Goal: Information Seeking & Learning: Learn about a topic

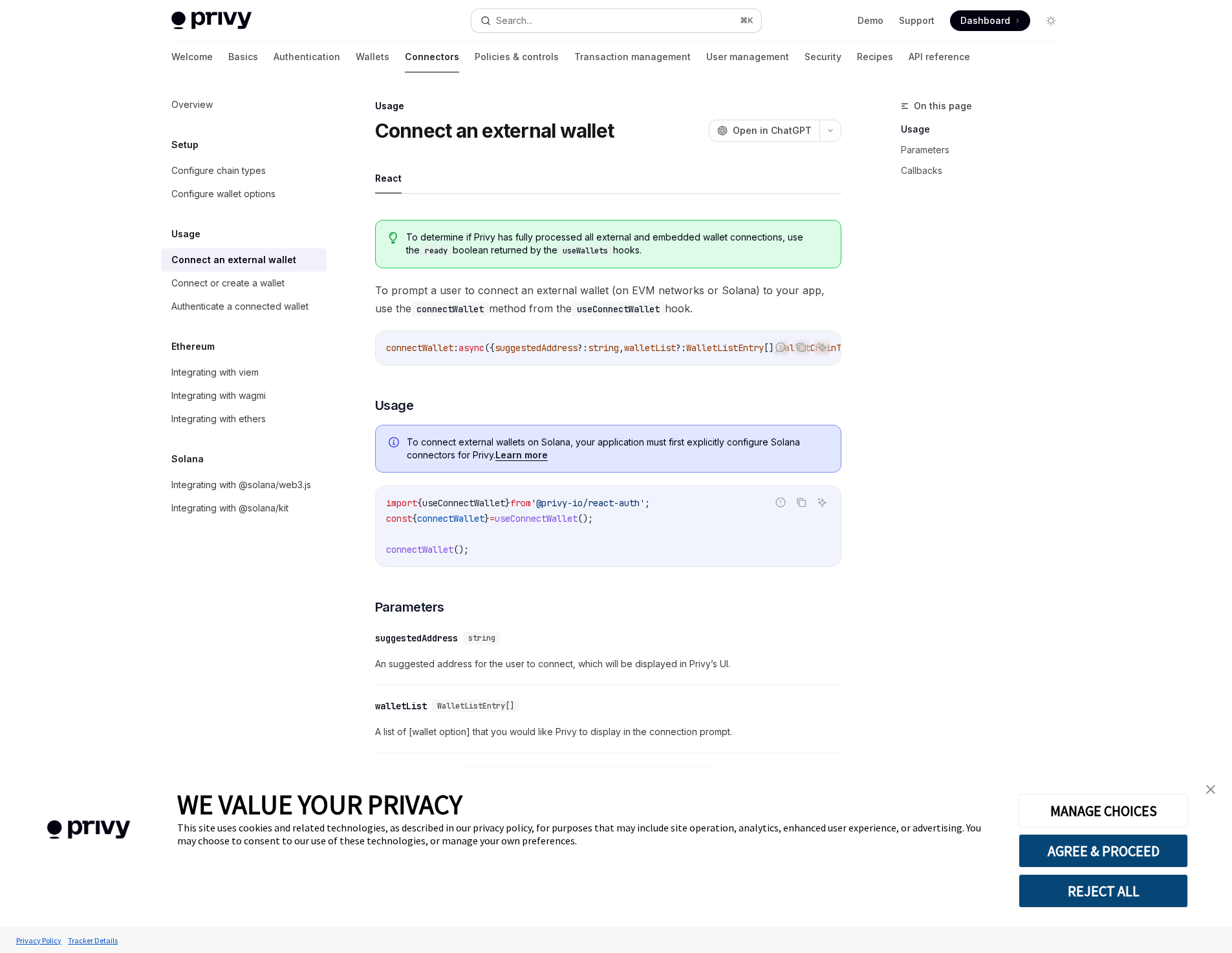
click at [527, 29] on button "Search... ⌘ K" at bounding box center [616, 21] width 289 height 23
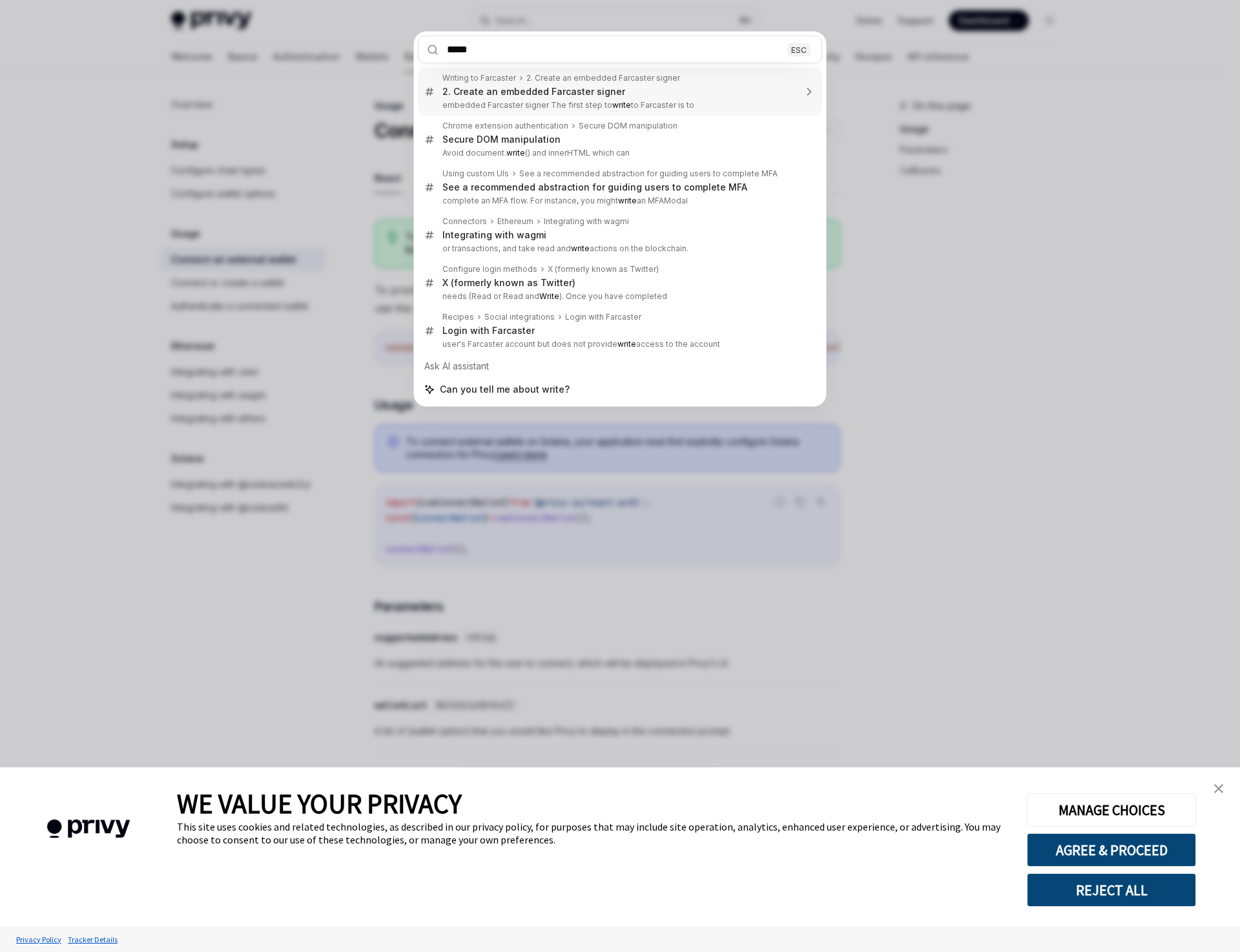
type input "*****"
click at [250, 87] on div "***** ESC Writing to Farcaster 2. Create an embedded Farcaster signer 2. Create…" at bounding box center [620, 476] width 1240 height 952
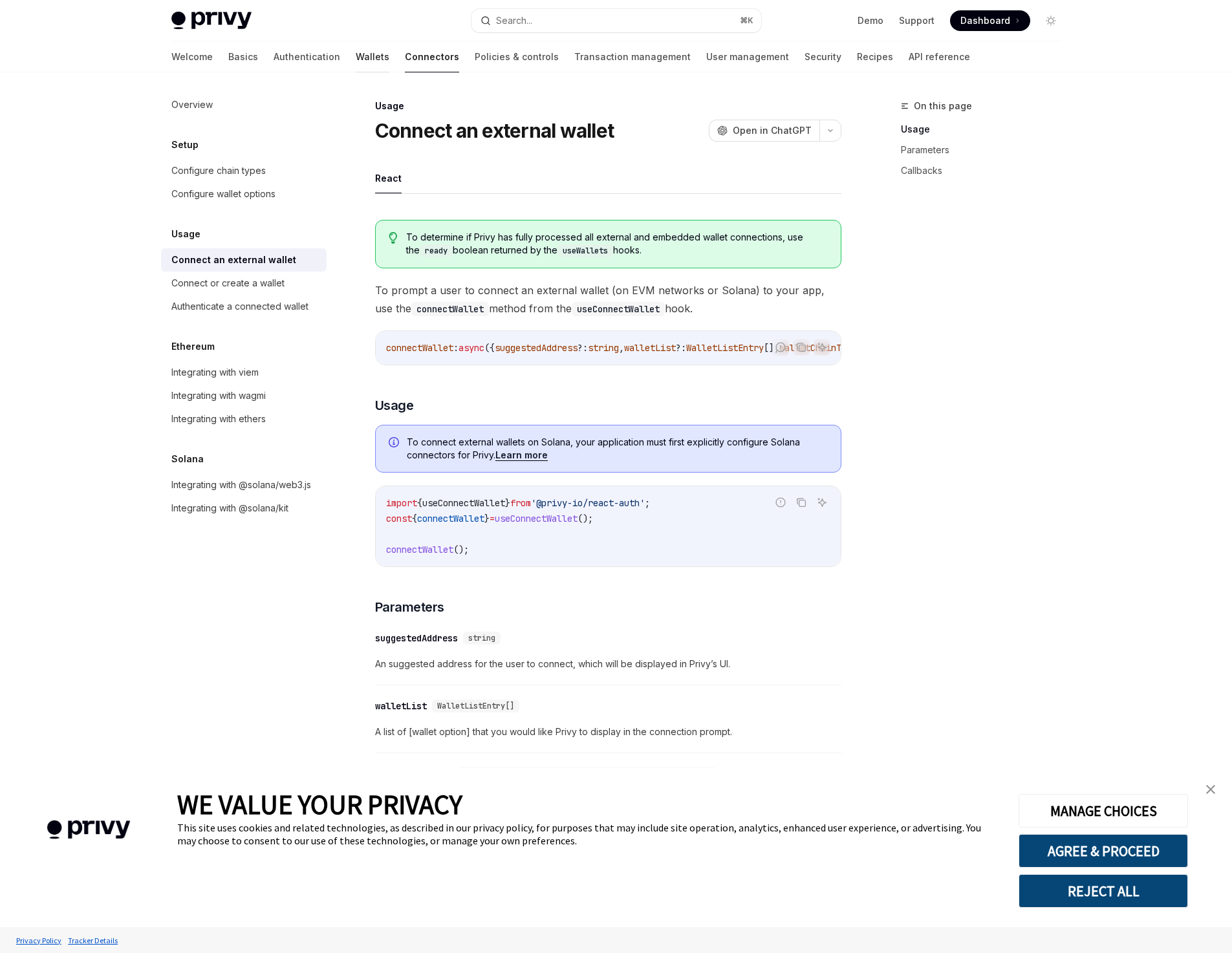
click at [356, 57] on link "Wallets" at bounding box center [372, 57] width 34 height 31
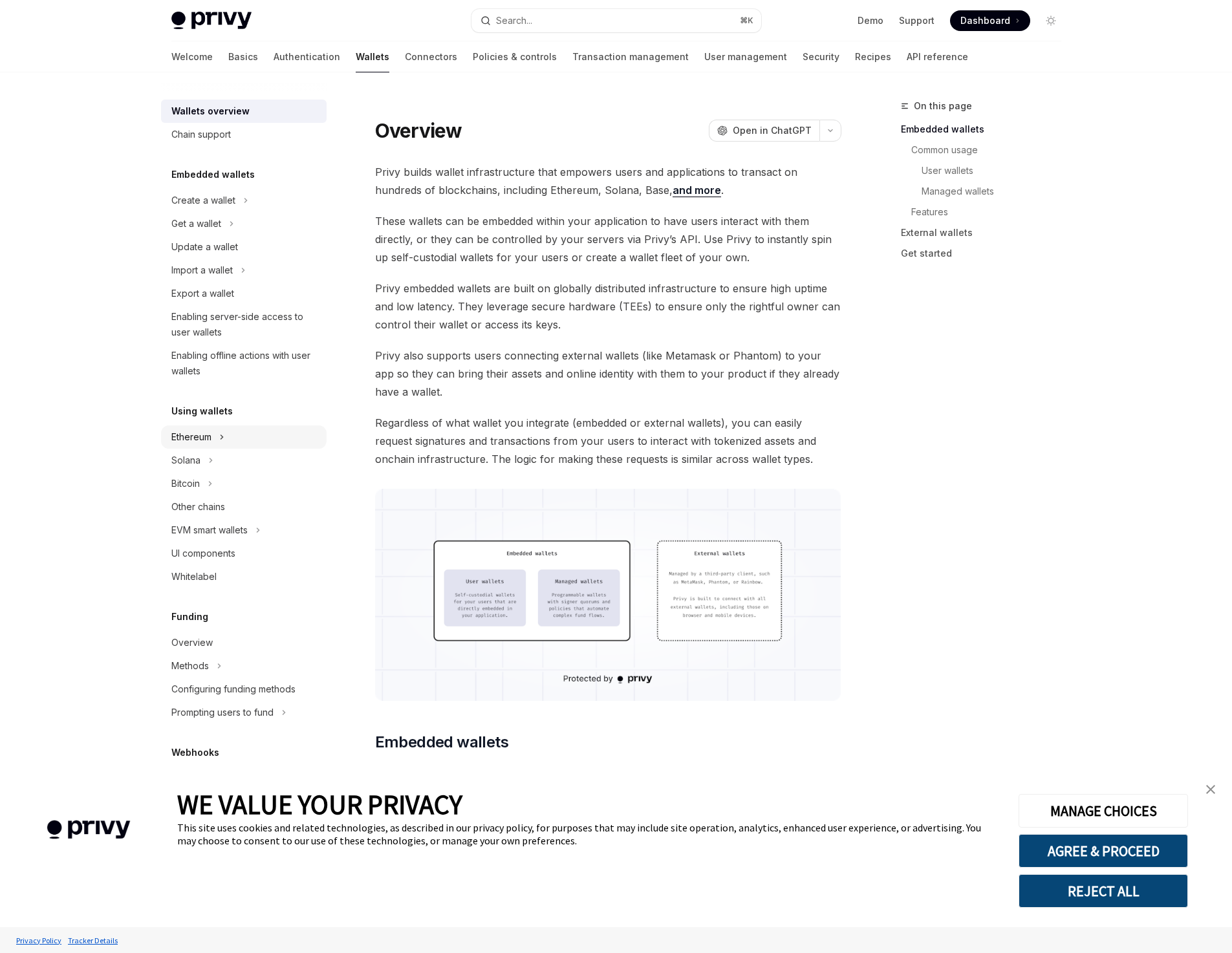
click at [211, 438] on div "Ethereum" at bounding box center [191, 437] width 40 height 16
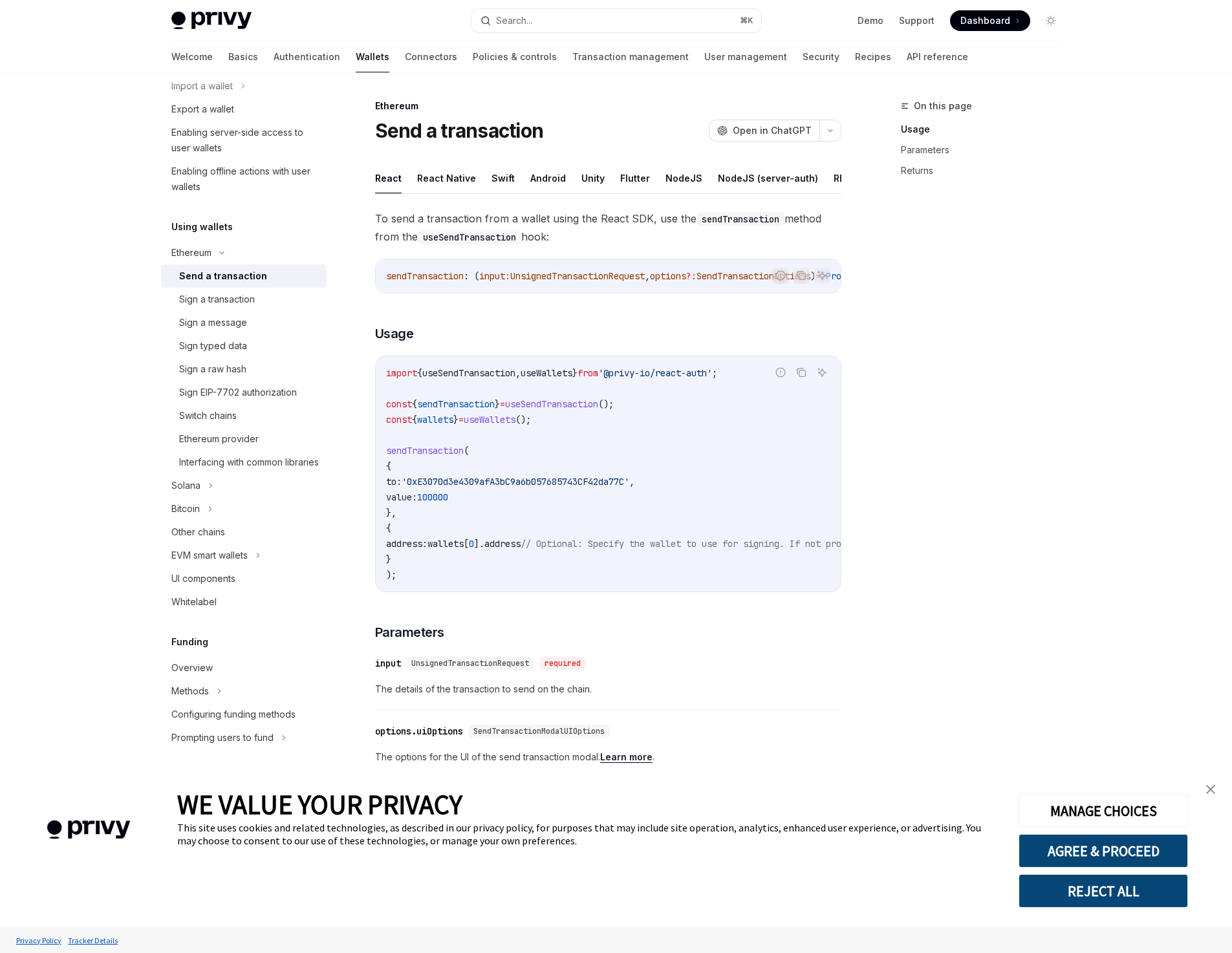
scroll to position [120, 0]
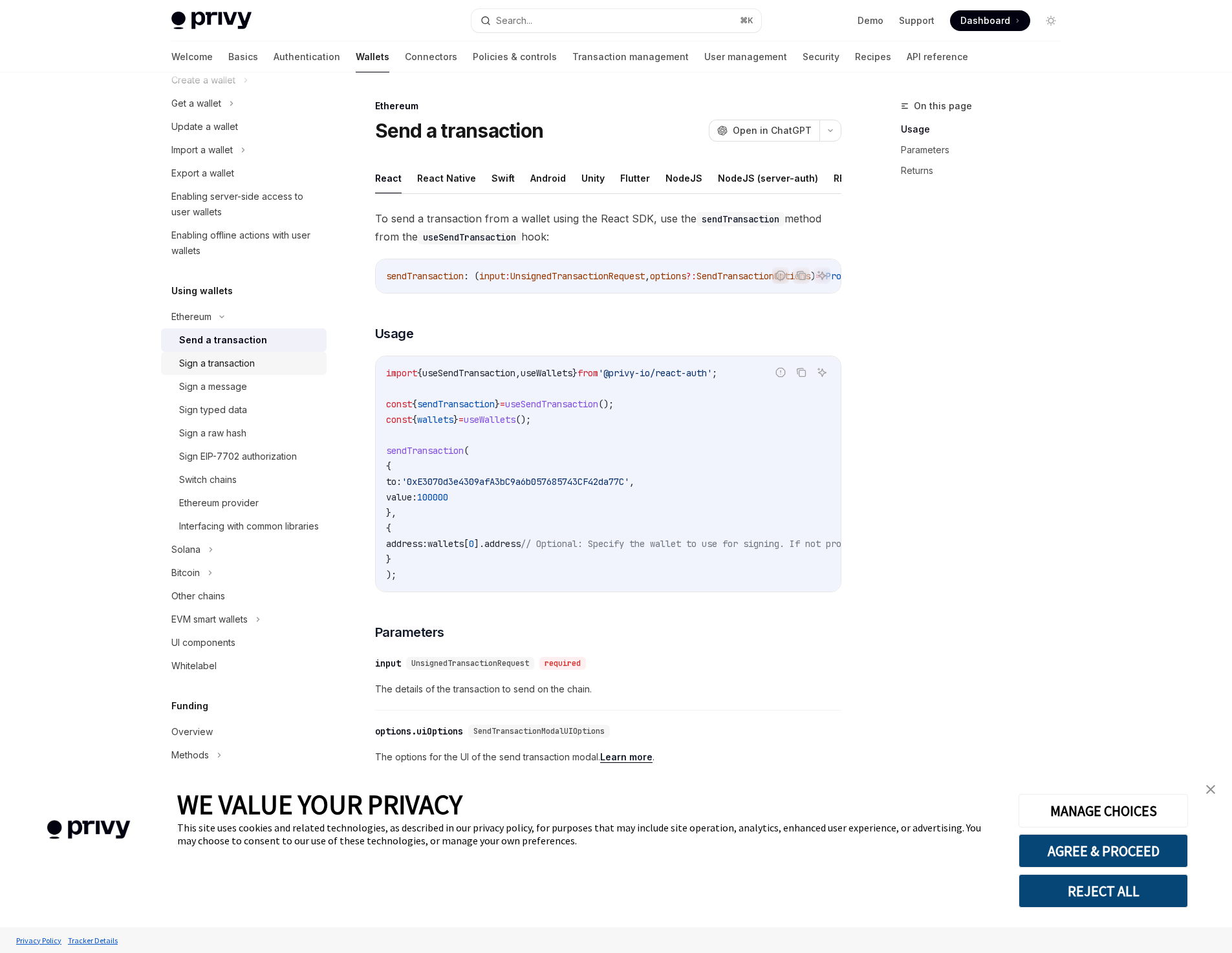
click at [236, 361] on div "Sign a transaction" at bounding box center [217, 364] width 76 height 16
click at [234, 337] on div "Send a transaction" at bounding box center [218, 340] width 80 height 16
click at [232, 402] on div "Sign typed data" at bounding box center [213, 410] width 68 height 16
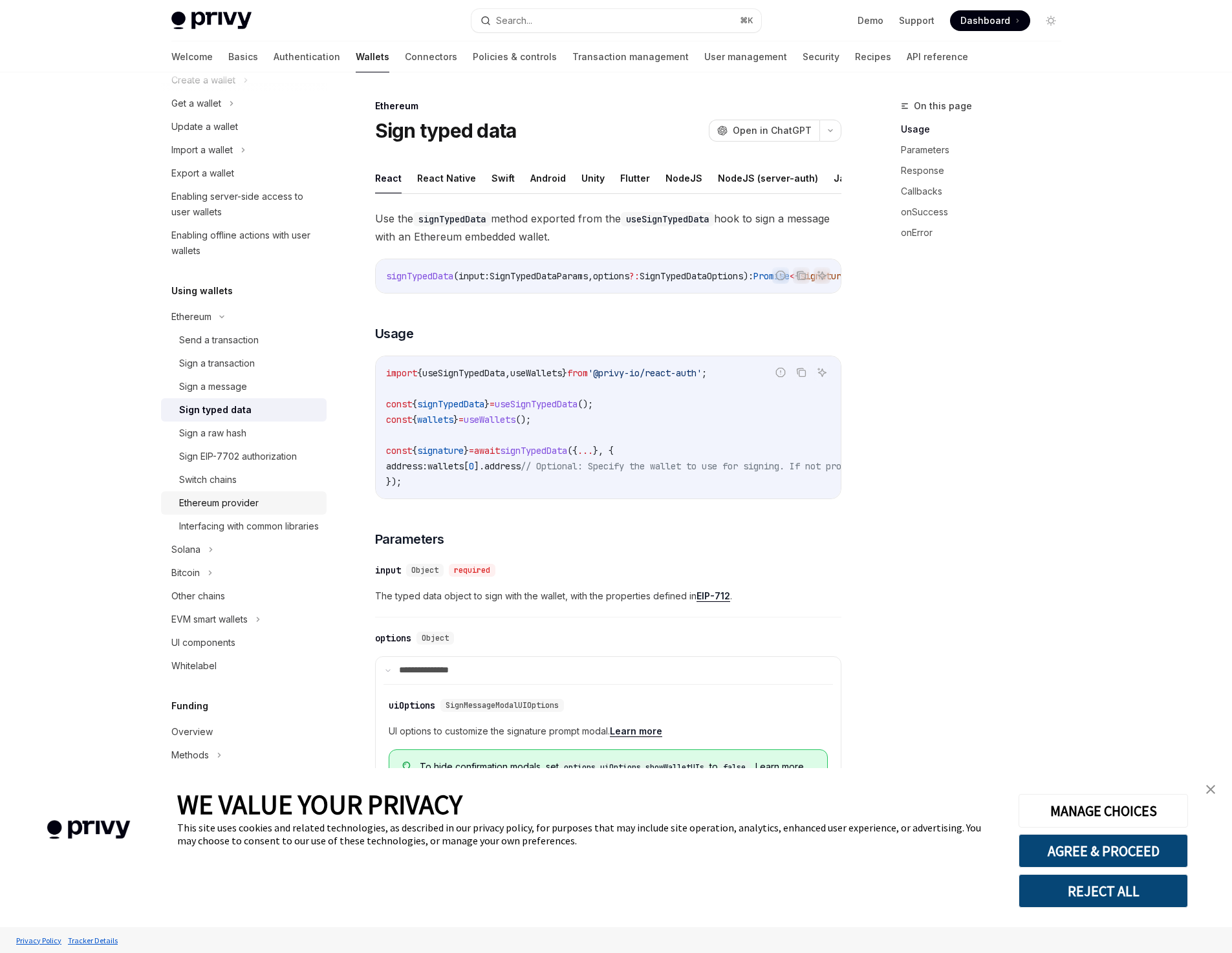
click at [229, 502] on div "Ethereum provider" at bounding box center [218, 503] width 80 height 16
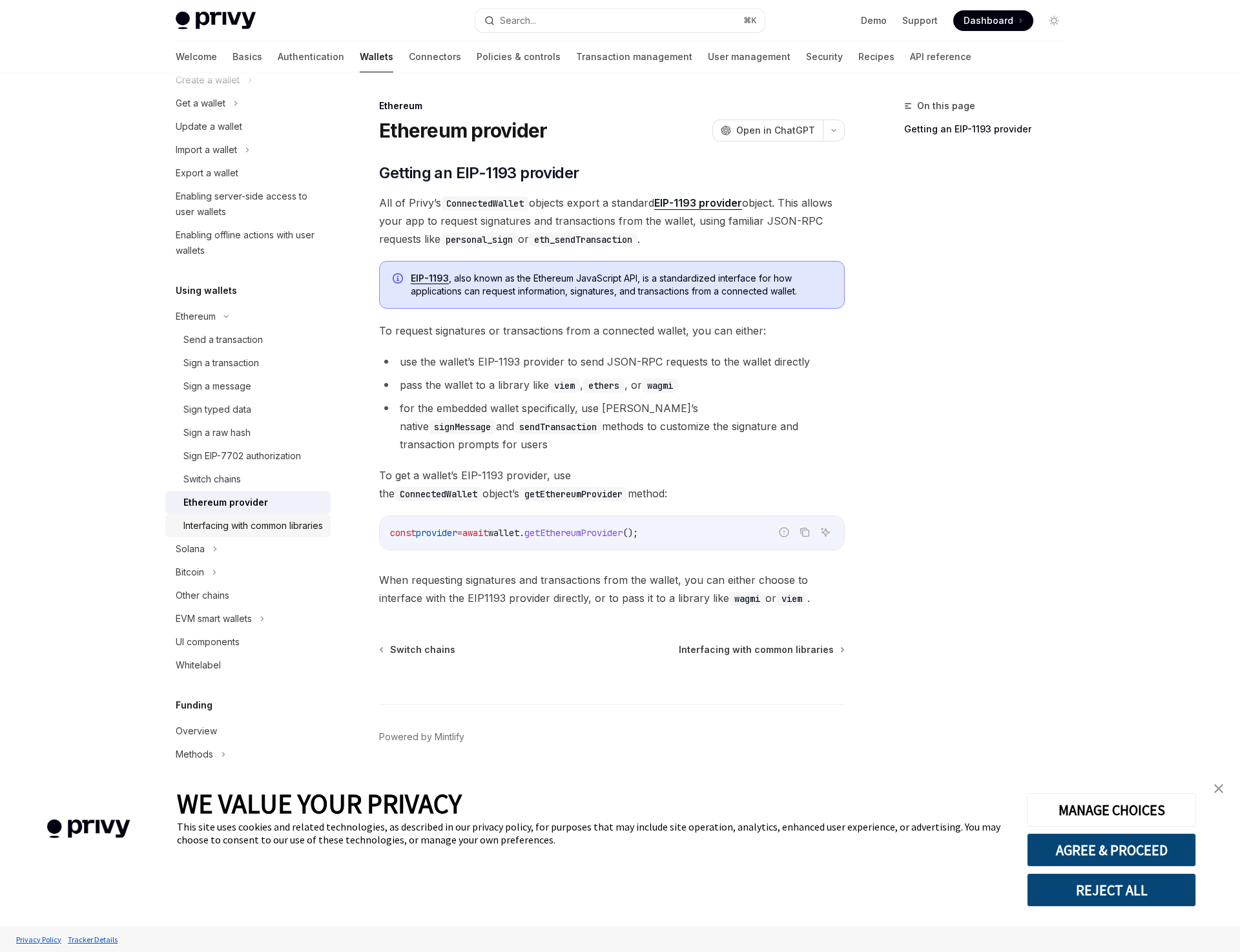
click at [224, 524] on div "Interfacing with common libraries" at bounding box center [253, 526] width 140 height 16
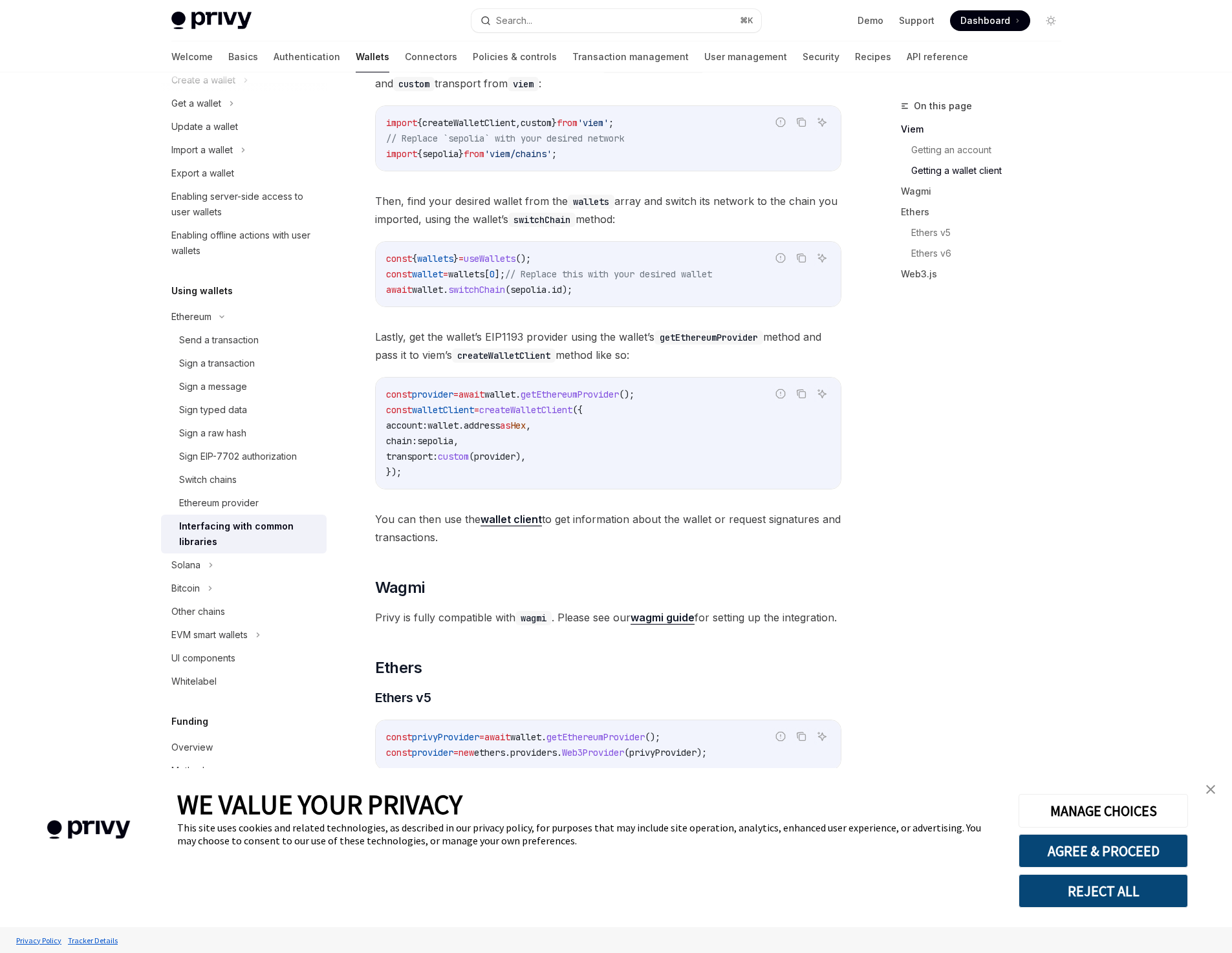
scroll to position [857, 0]
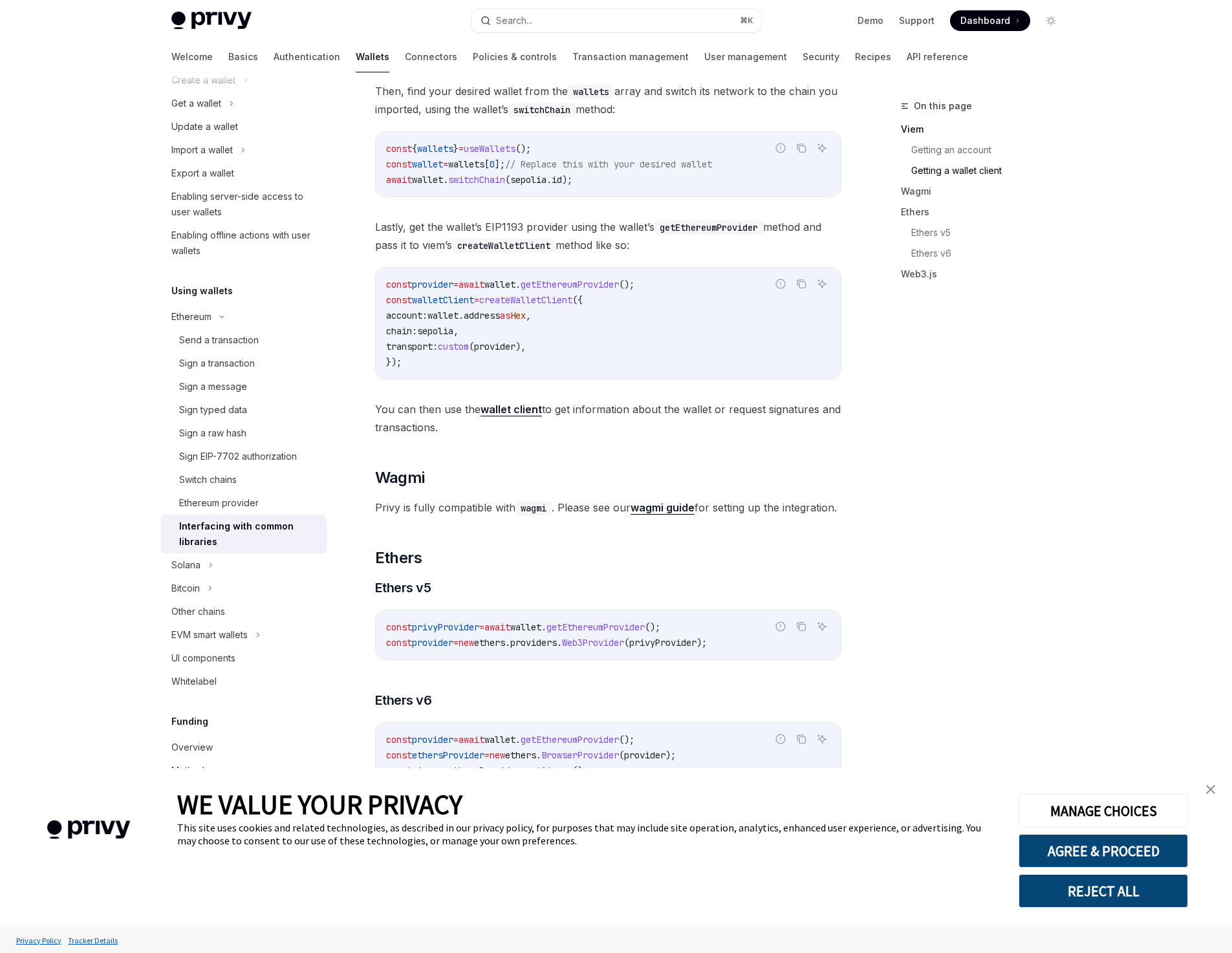
click at [663, 514] on strong "wagmi guide" at bounding box center [662, 508] width 64 height 13
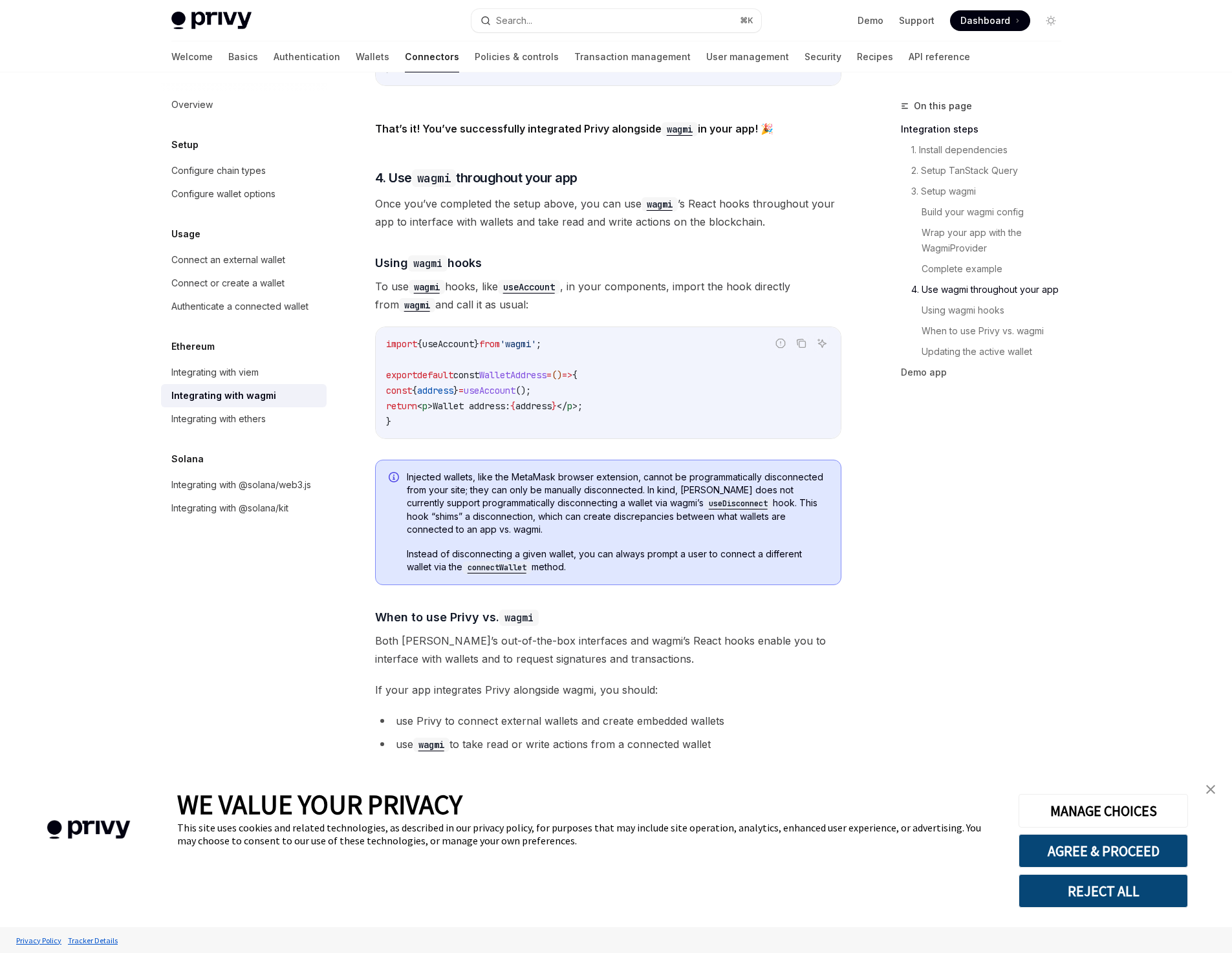
scroll to position [3067, 0]
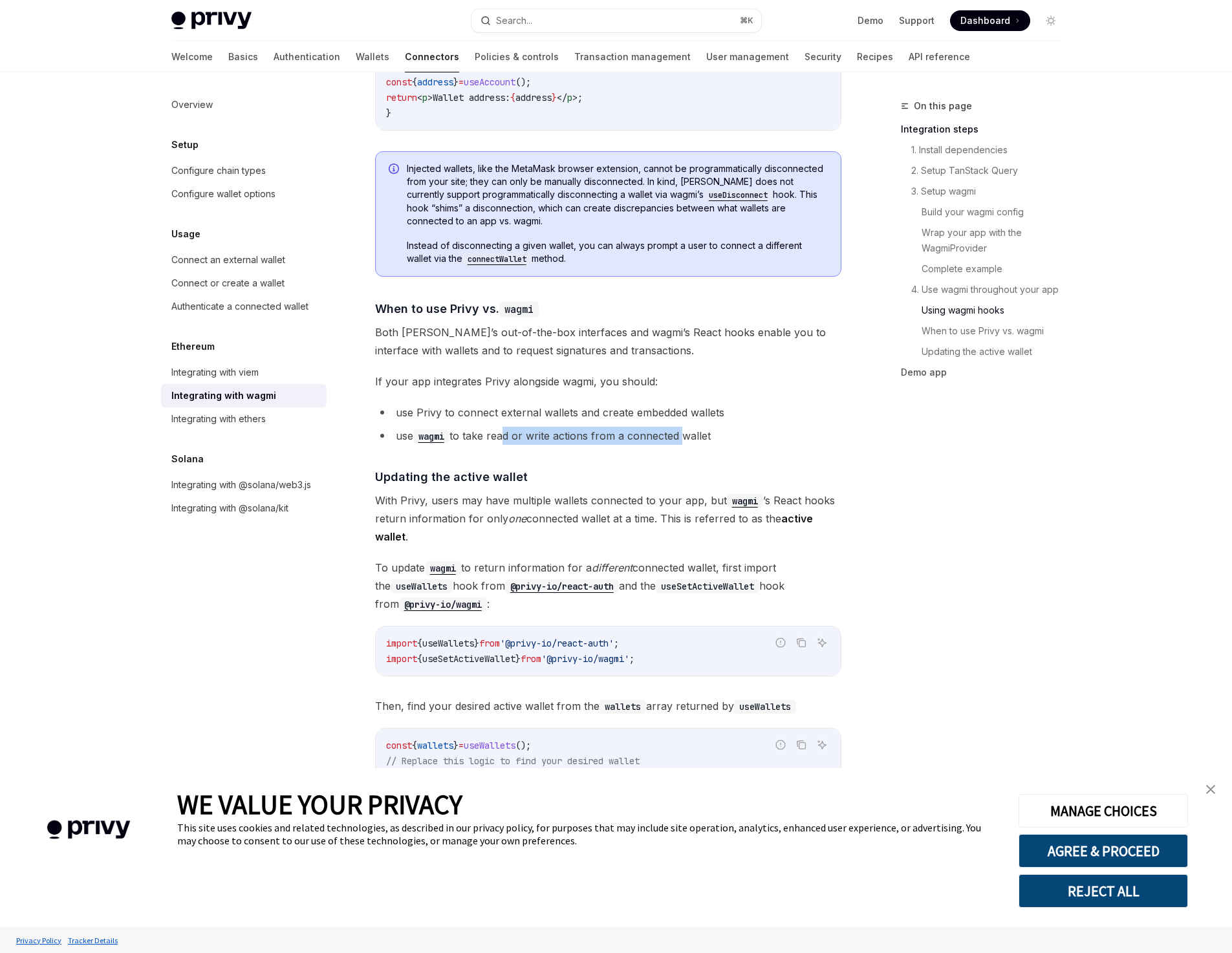
drag, startPoint x: 501, startPoint y: 429, endPoint x: 679, endPoint y: 428, distance: 178.0
click at [679, 428] on li "use wagmi to take read or write actions from a connected wallet" at bounding box center [608, 435] width 466 height 18
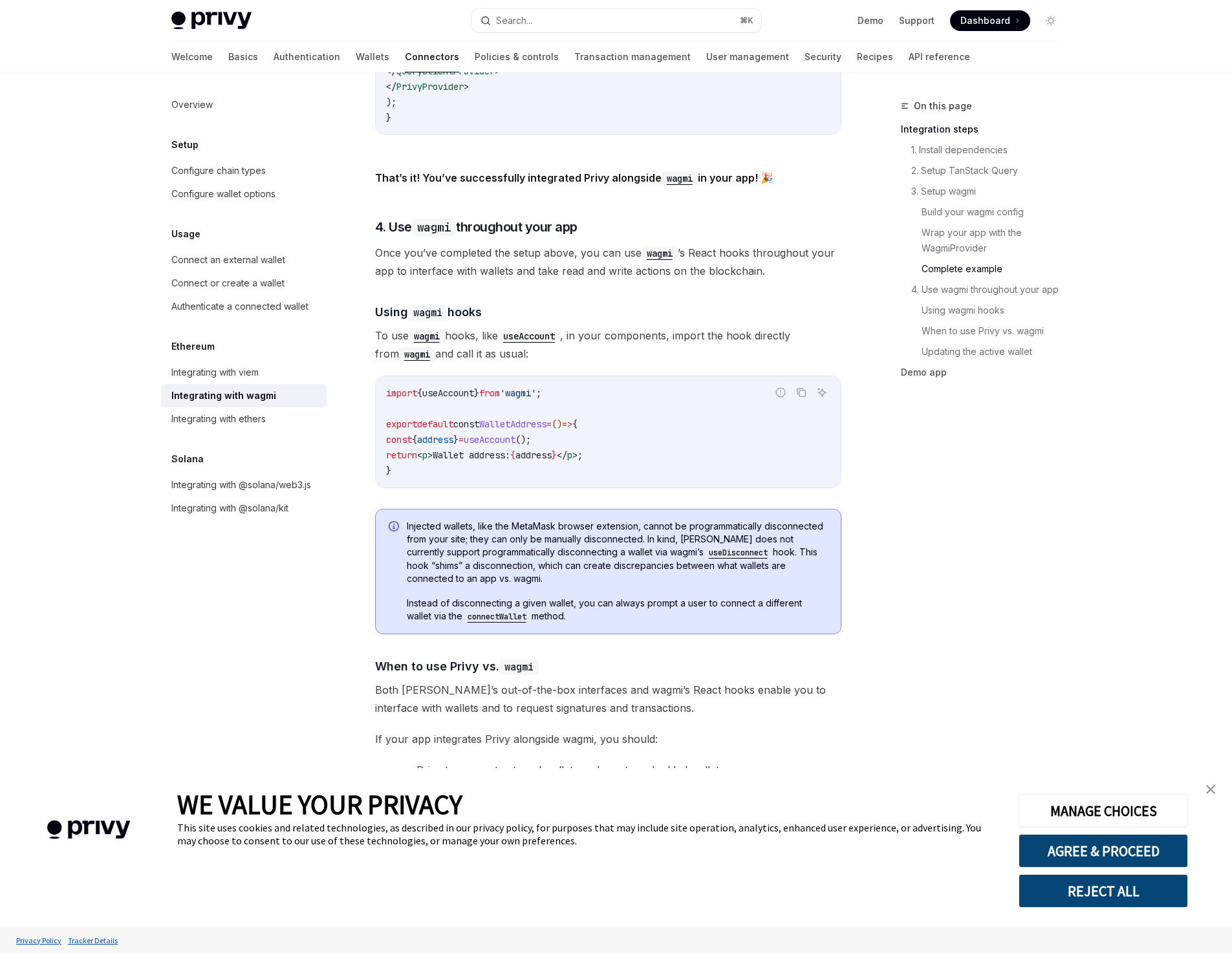
scroll to position [2712, 0]
click at [971, 467] on div "On this page Integration steps 1. Install dependencies 2. Setup TanStack Query …" at bounding box center [973, 525] width 196 height 854
click at [522, 453] on code "import { useAccount } from 'wagmi' ; export default const WalletAddress = () =>…" at bounding box center [608, 429] width 444 height 93
click at [503, 449] on span "Wallet address:" at bounding box center [471, 453] width 77 height 11
click at [356, 59] on link "Wallets" at bounding box center [372, 57] width 34 height 31
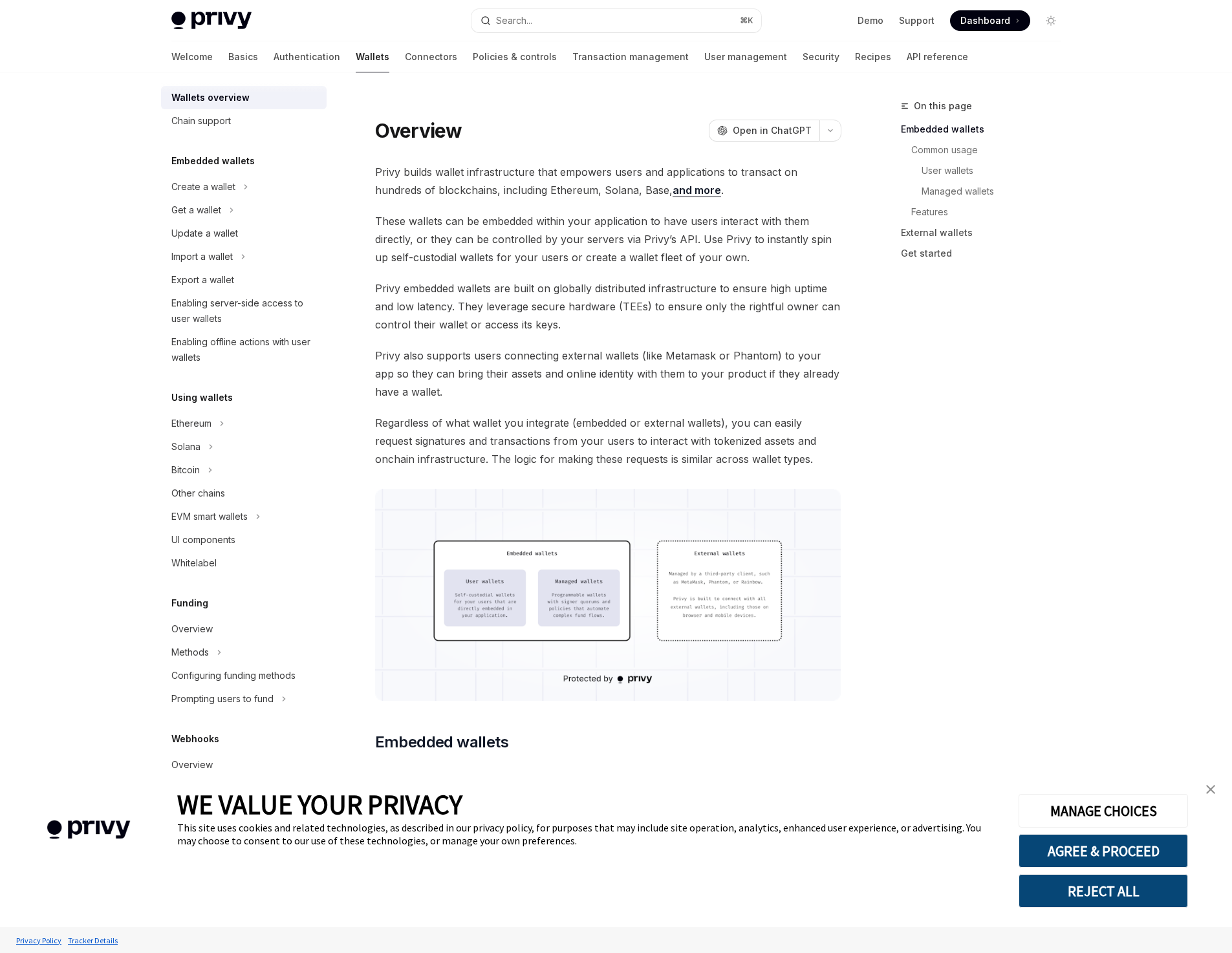
scroll to position [59, 0]
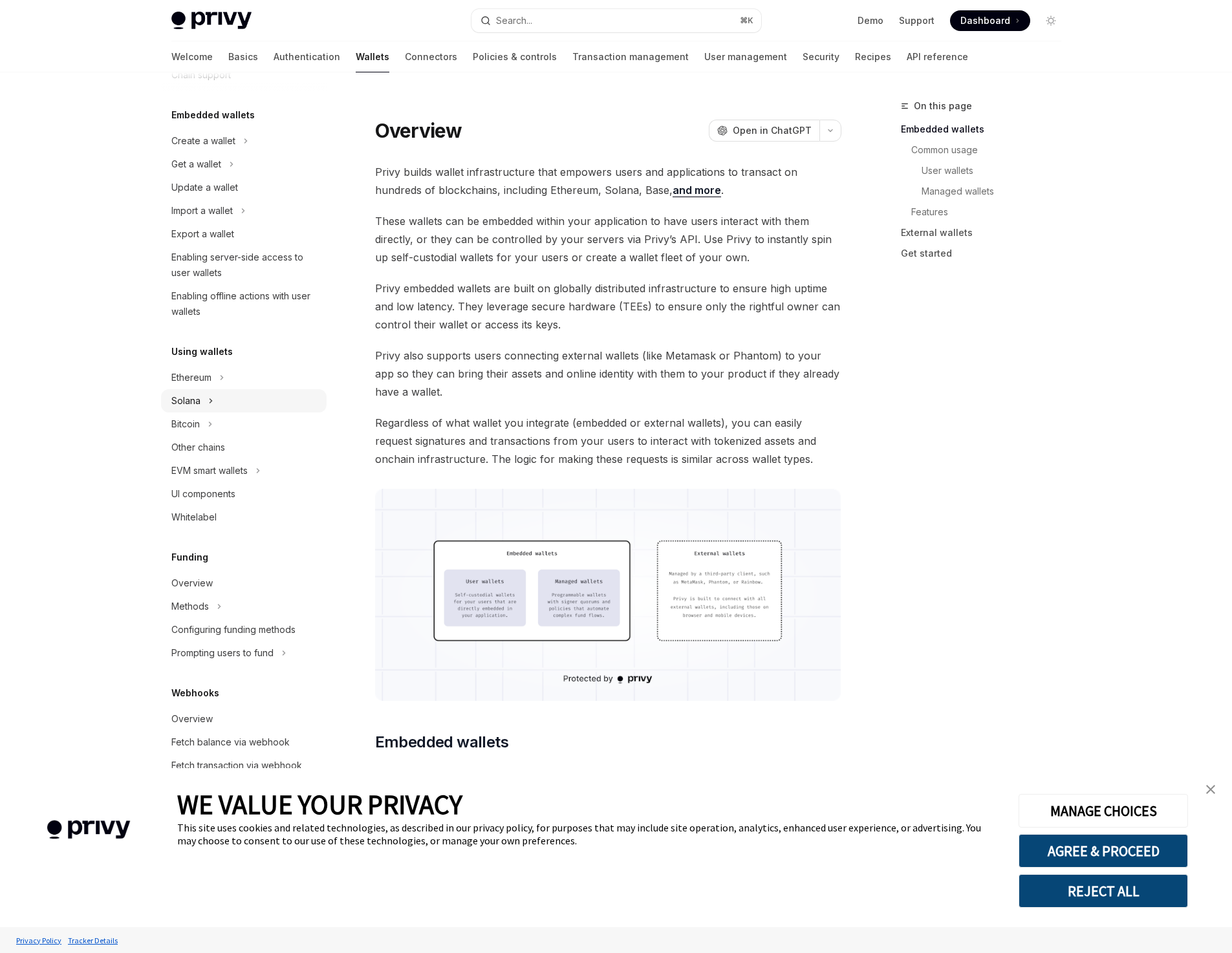
click at [198, 403] on div "Solana" at bounding box center [186, 401] width 29 height 16
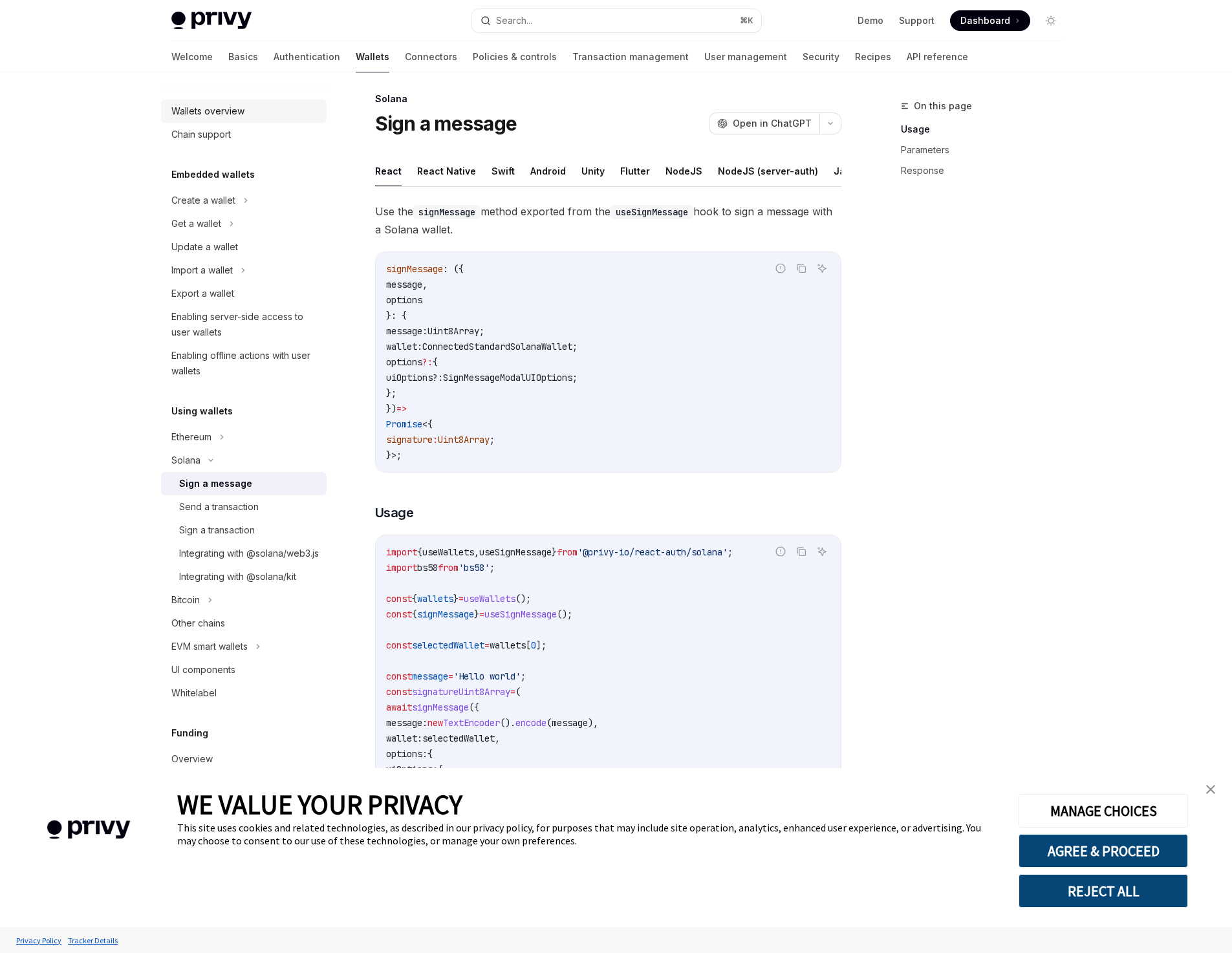
click at [225, 110] on div "Wallets overview" at bounding box center [208, 111] width 73 height 16
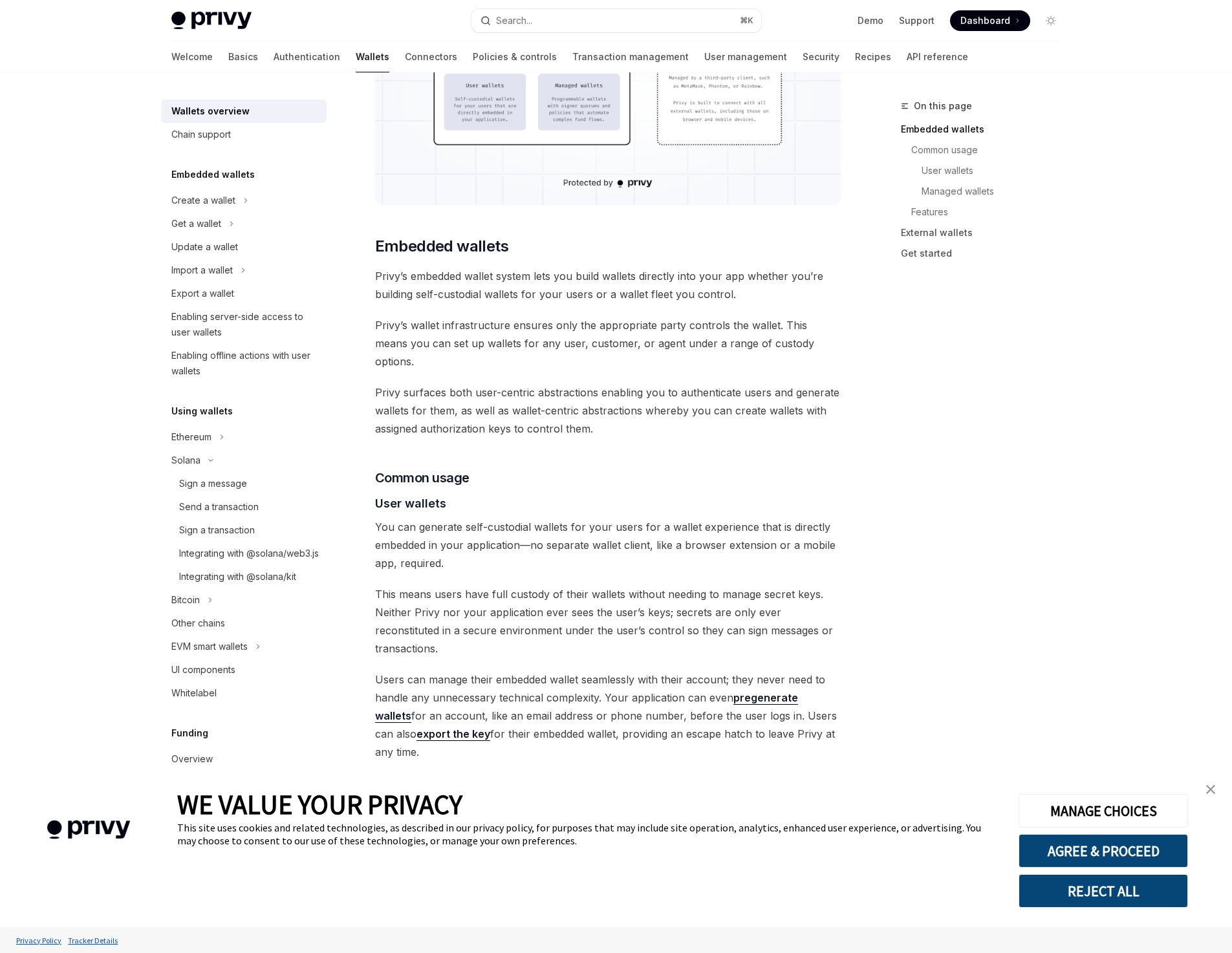
scroll to position [543, 0]
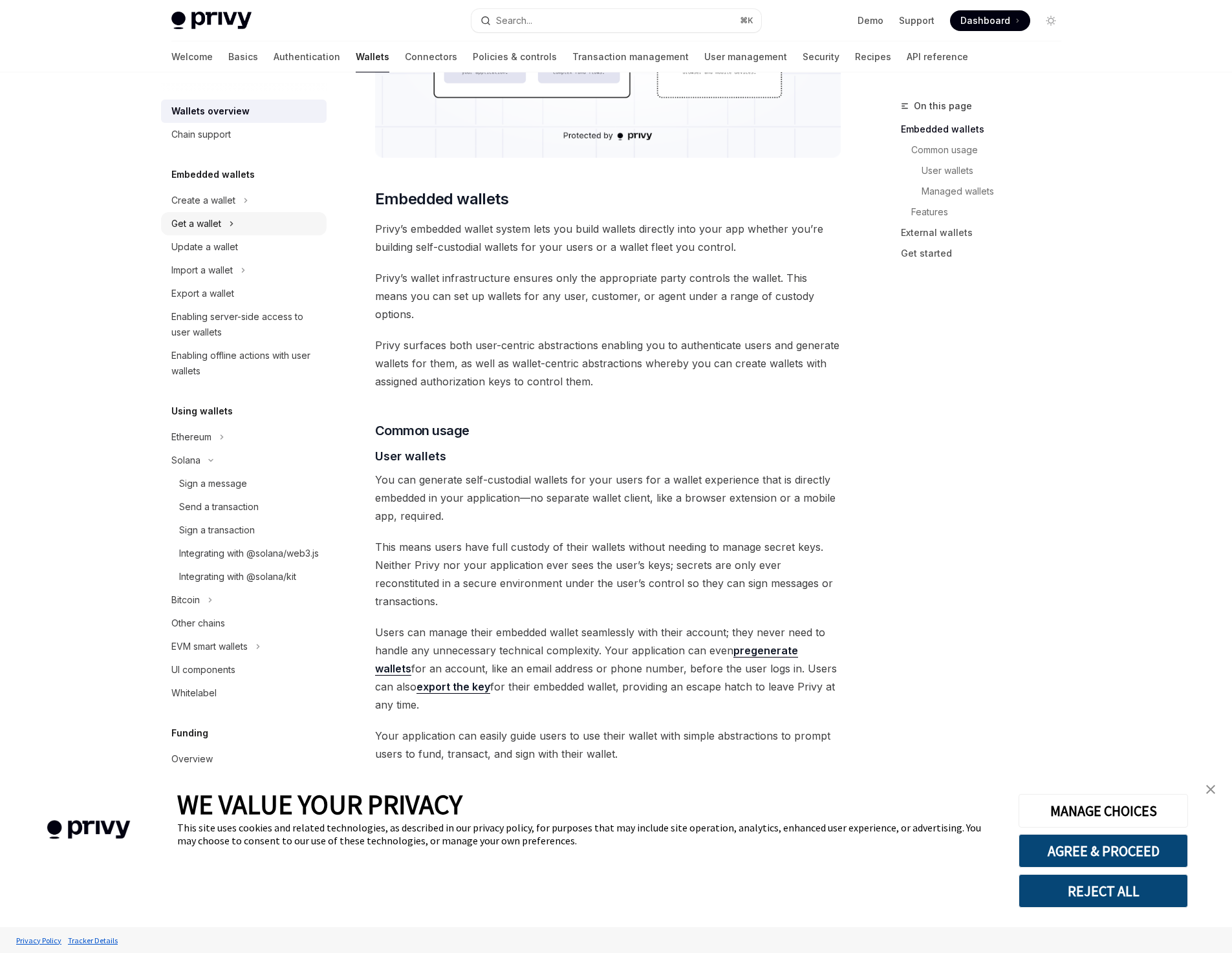
click at [203, 227] on div "Get a wallet" at bounding box center [196, 224] width 50 height 16
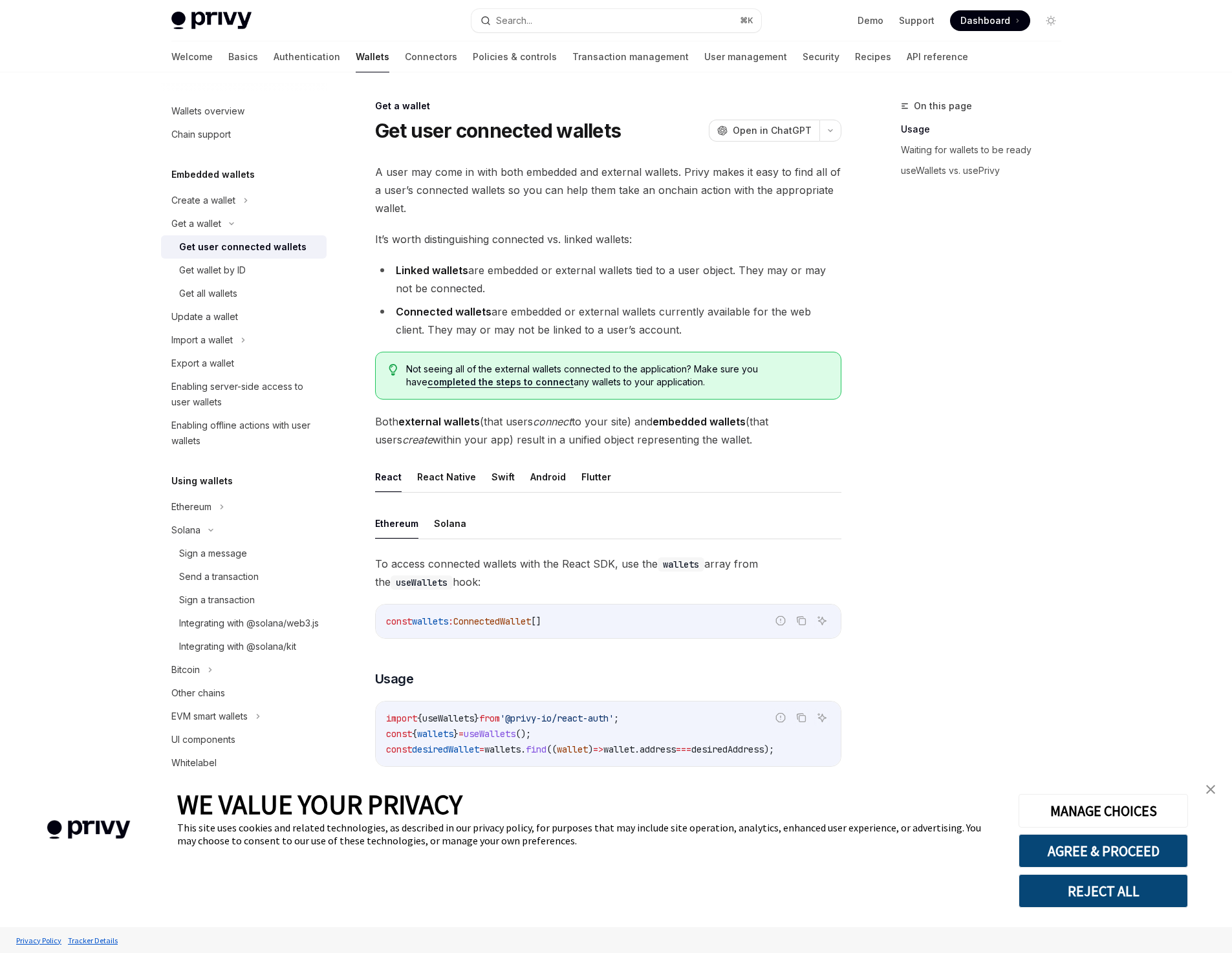
drag, startPoint x: 597, startPoint y: 223, endPoint x: 571, endPoint y: 216, distance: 26.9
click at [597, 223] on div "A user may come in with both embedded and external wallets. Privy makes it easy…" at bounding box center [608, 847] width 466 height 1370
drag, startPoint x: 549, startPoint y: 208, endPoint x: 652, endPoint y: 291, distance: 132.3
click at [652, 291] on div "A user may come in with both embedded and external wallets. Privy makes it easy…" at bounding box center [608, 847] width 466 height 1370
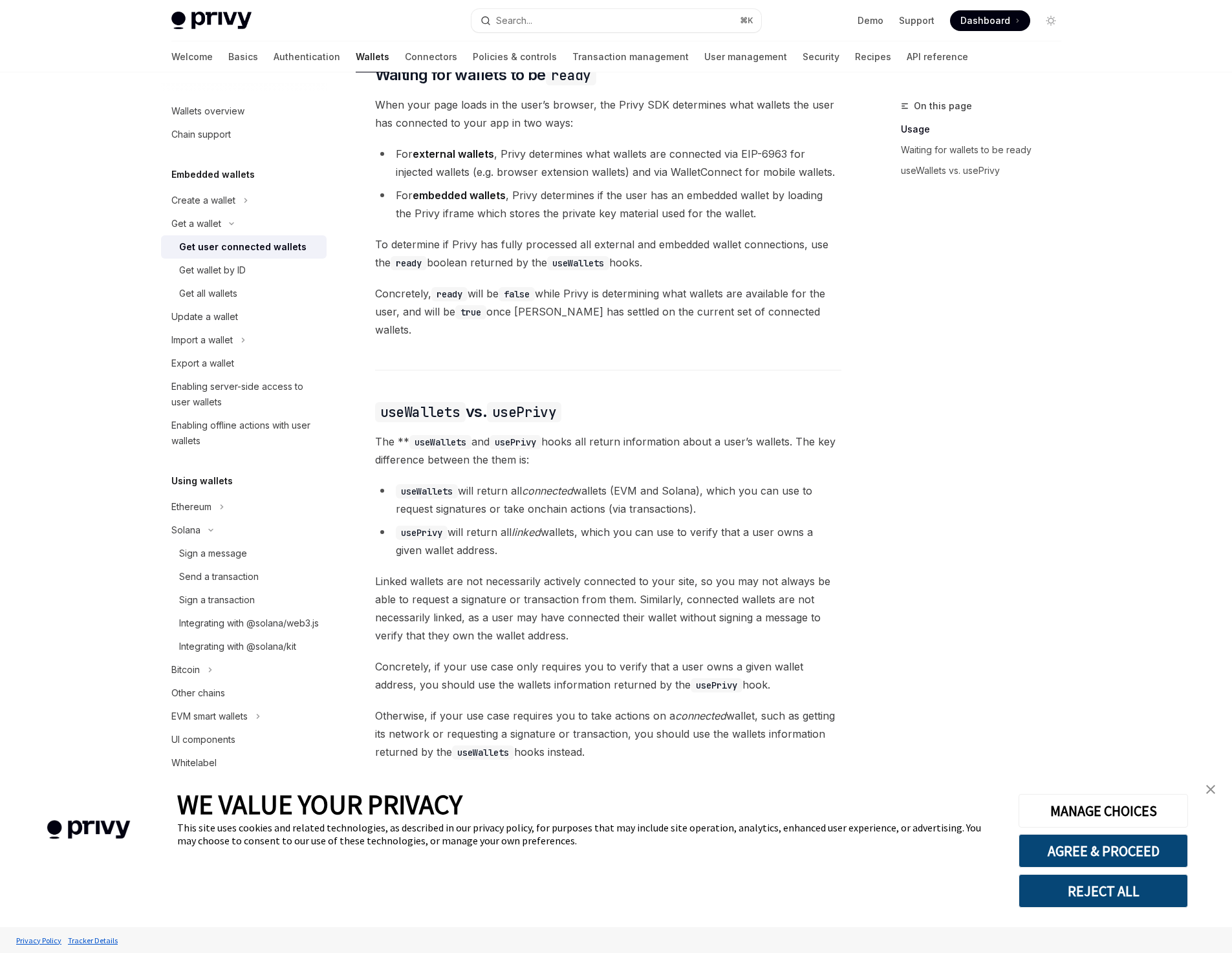
scroll to position [775, 0]
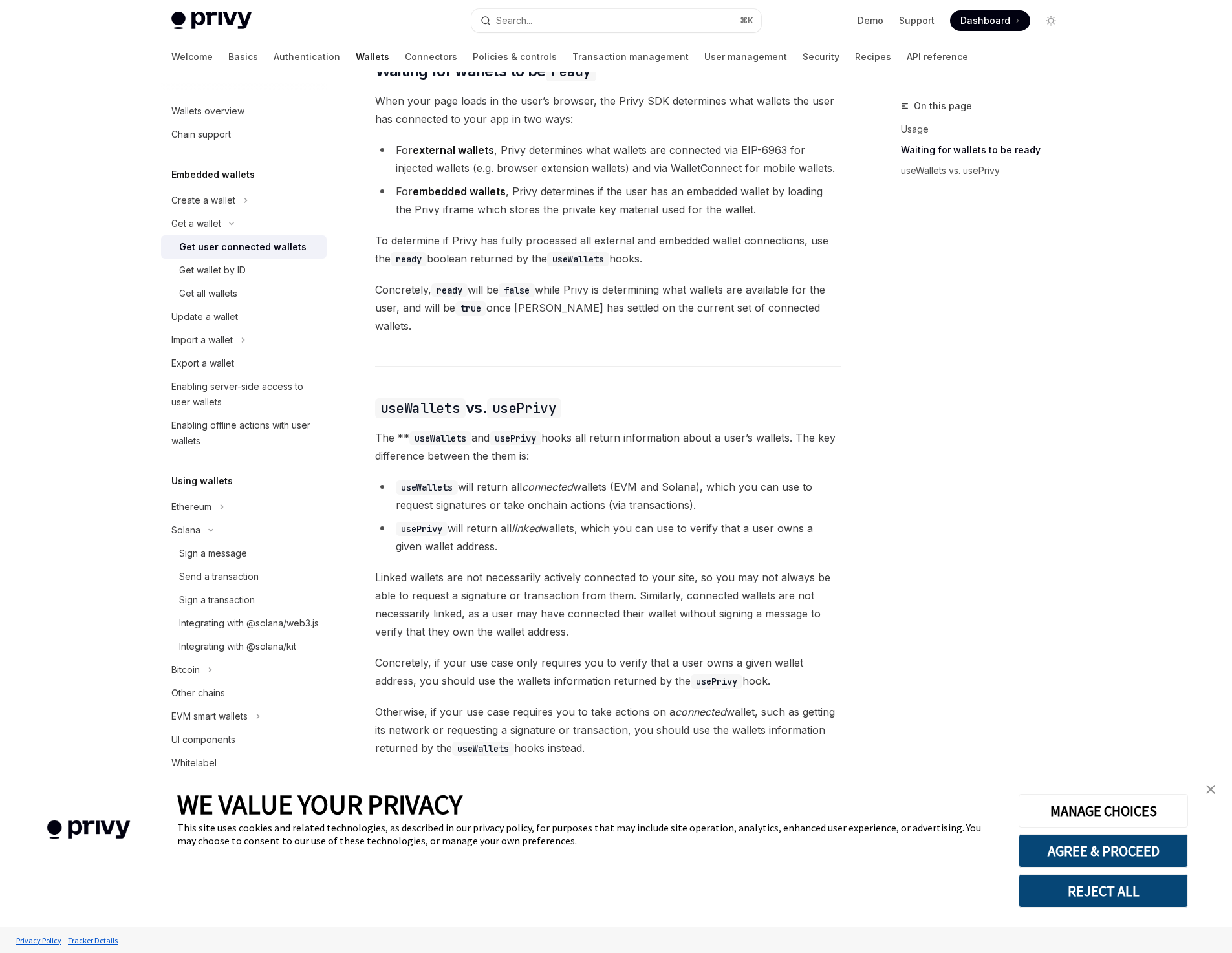
click at [665, 521] on li "usePrivy will return all linked wallets, which you can use to verify that a use…" at bounding box center [608, 537] width 466 height 37
drag, startPoint x: 577, startPoint y: 529, endPoint x: 528, endPoint y: 501, distance: 56.4
click at [528, 501] on ul "useWallets will return all connected wallets (EVM and Solana), which you can us…" at bounding box center [608, 516] width 466 height 77
click at [511, 480] on li "useWallets will return all connected wallets (EVM and Solana), which you can us…" at bounding box center [608, 495] width 466 height 37
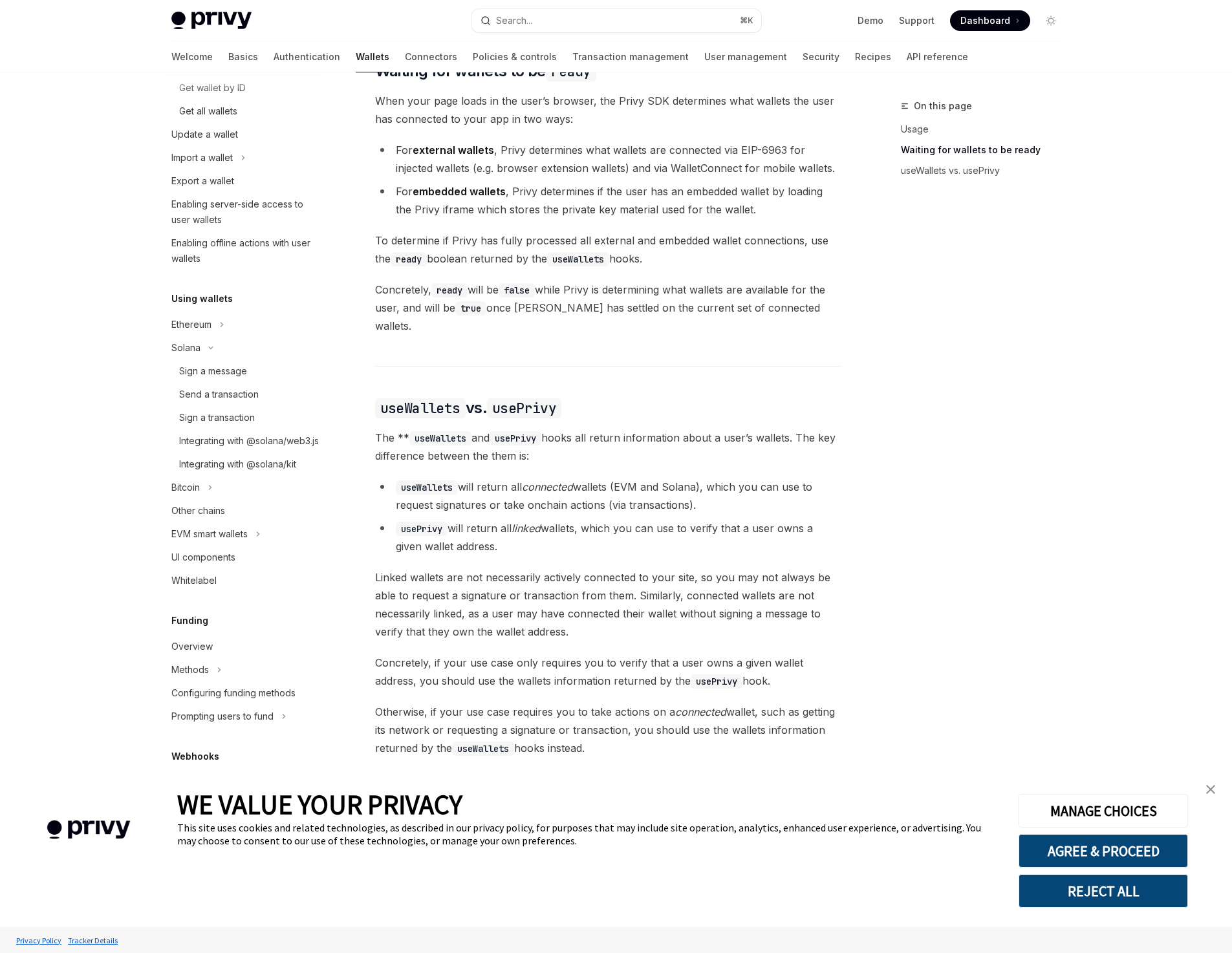
scroll to position [183, 0]
click at [198, 328] on div "Ethereum" at bounding box center [191, 324] width 40 height 16
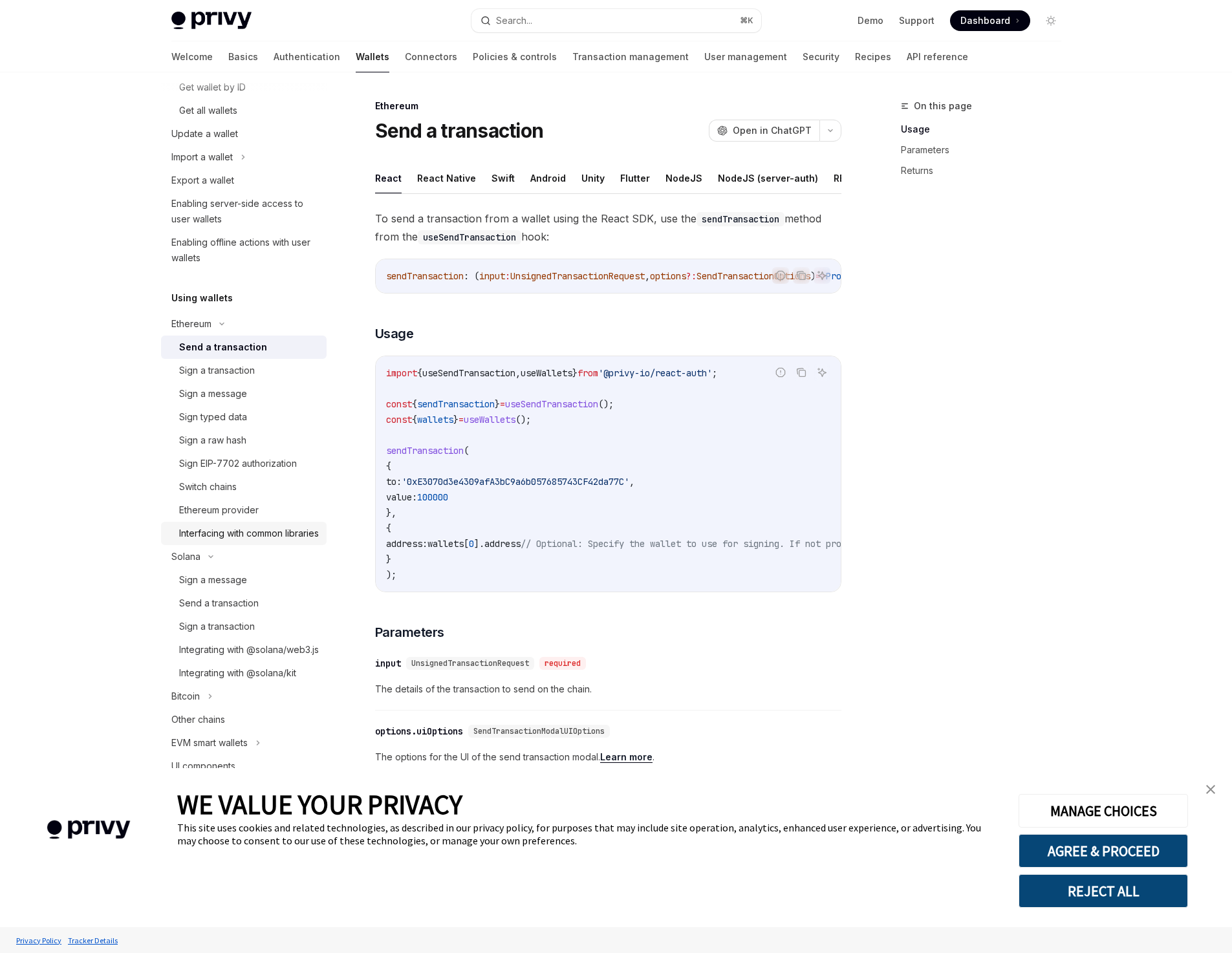
click at [216, 539] on div "Interfacing with common libraries" at bounding box center [249, 533] width 140 height 16
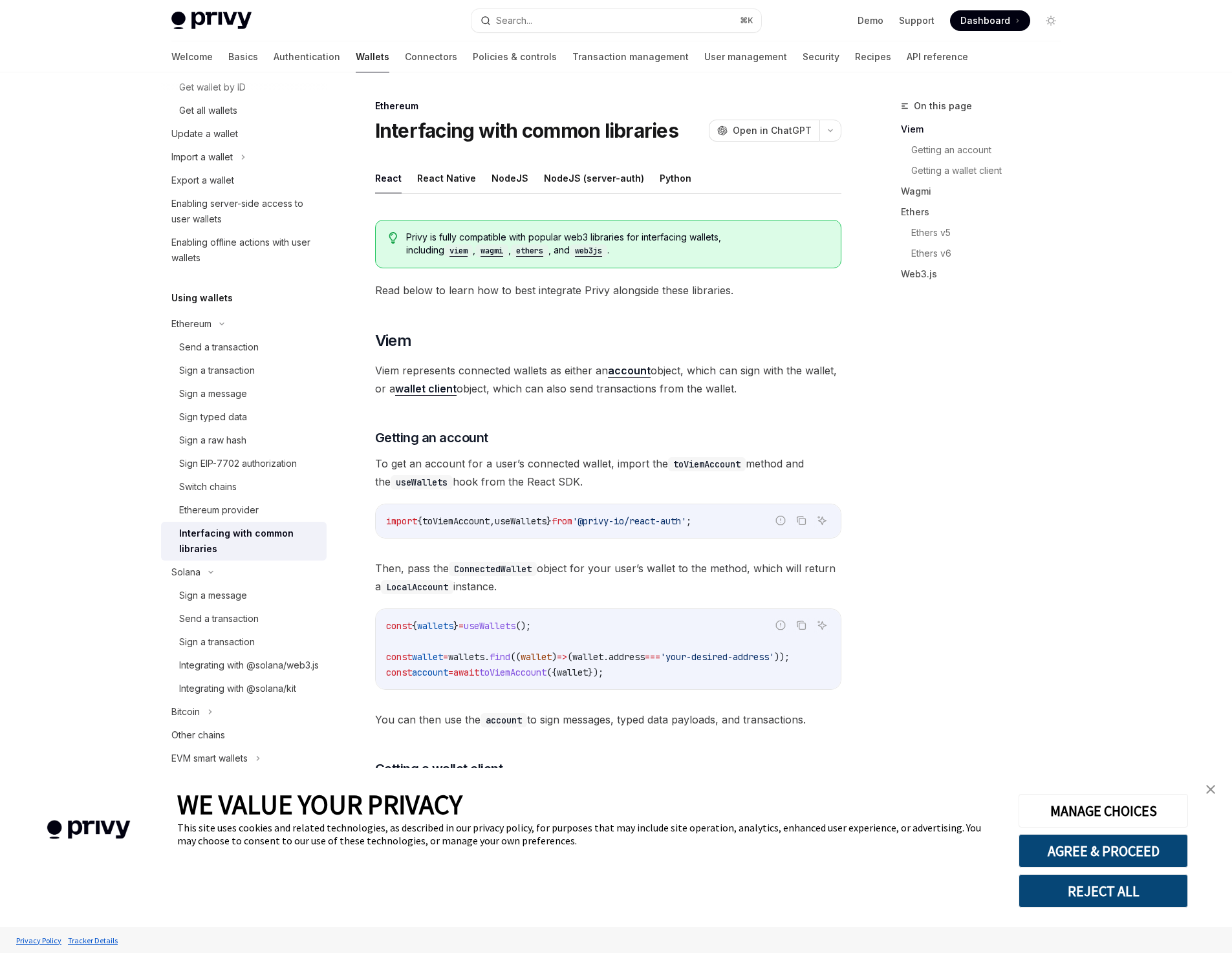
click at [205, 554] on div "Interfacing with common libraries" at bounding box center [249, 541] width 140 height 31
type textarea "*"
drag, startPoint x: 461, startPoint y: 458, endPoint x: 506, endPoint y: 468, distance: 46.1
click at [506, 468] on span "To get an account for a user’s connected wallet, import the toViemAccount metho…" at bounding box center [608, 473] width 466 height 37
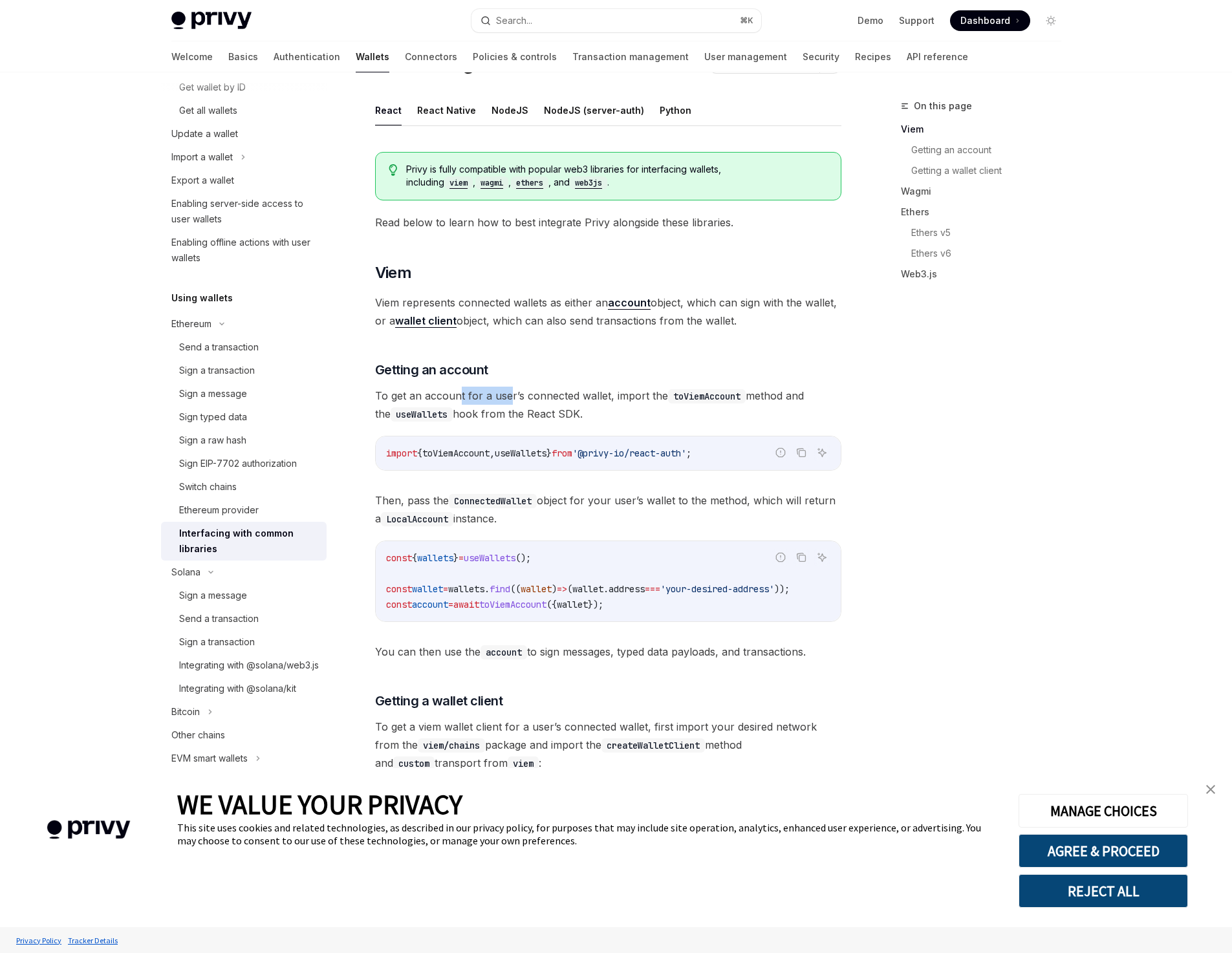
scroll to position [69, 0]
click at [476, 454] on span "toViemAccount" at bounding box center [456, 452] width 67 height 11
copy span "toViemAccount"
drag, startPoint x: 621, startPoint y: 606, endPoint x: 382, endPoint y: 601, distance: 239.1
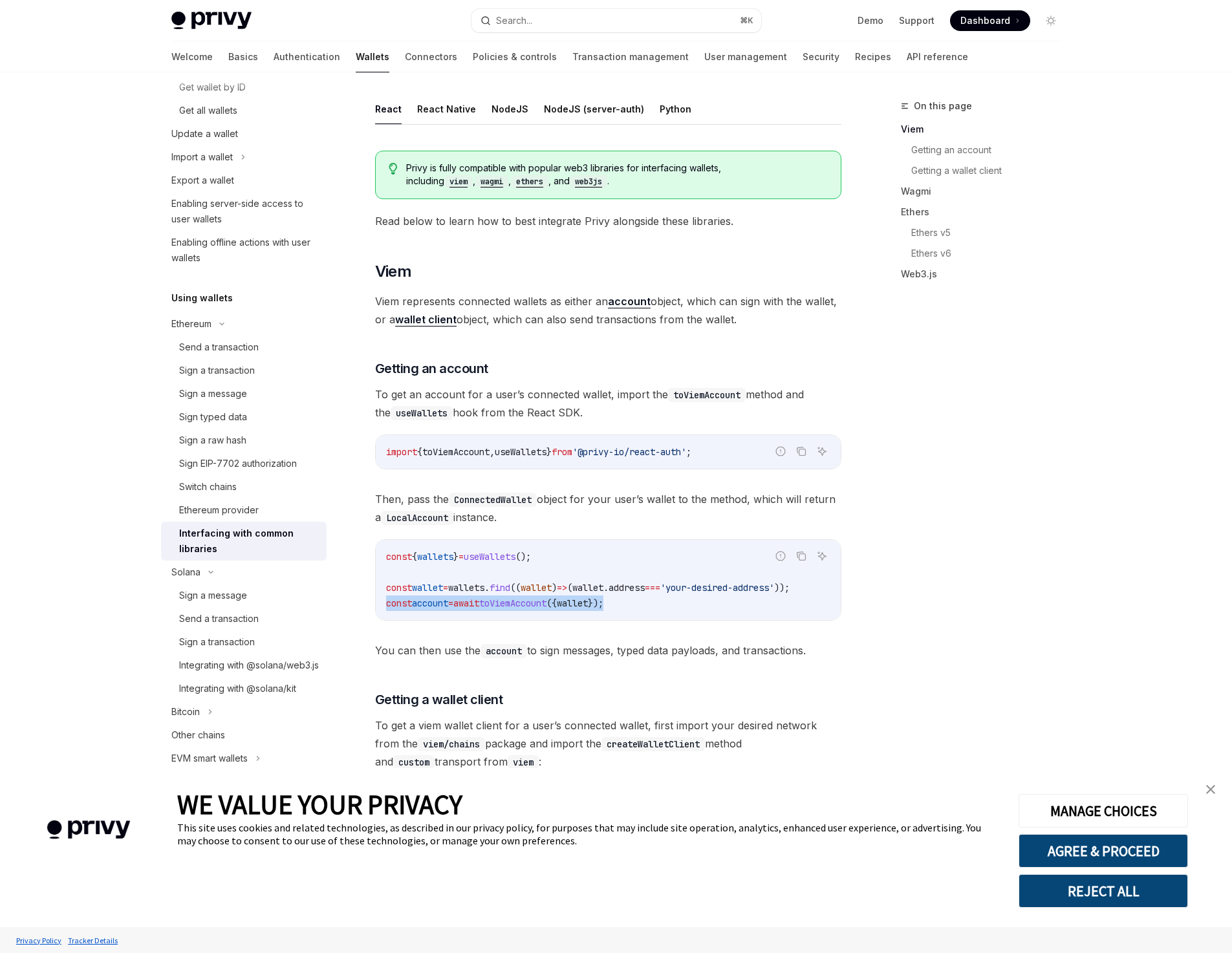
click at [382, 601] on div "const { wallets } = useWallets (); const wallet = wallets . find (( wallet ) =>…" at bounding box center [608, 580] width 465 height 80
copy span "const account = await toViemAccount ({ wallet });"
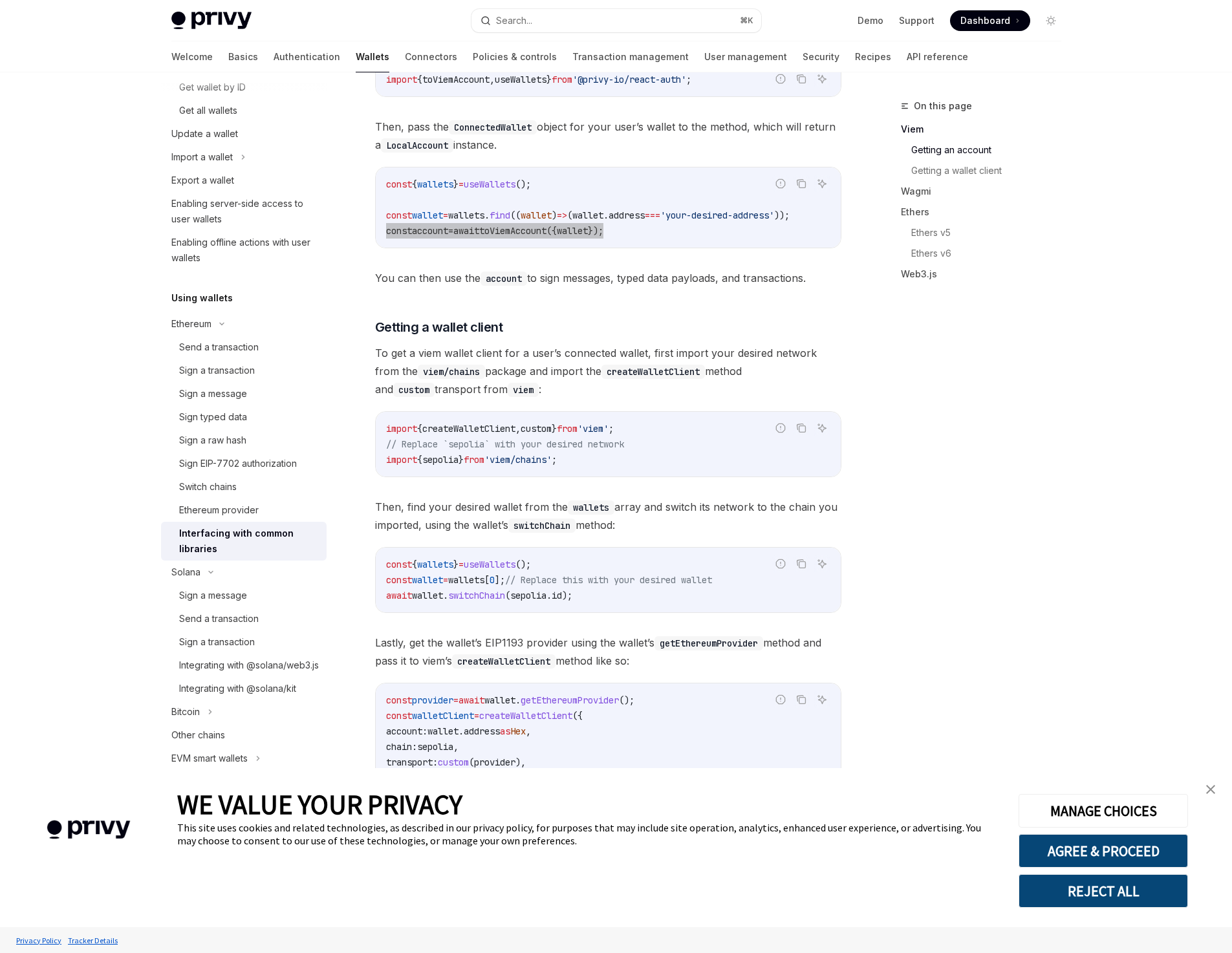
scroll to position [567, 0]
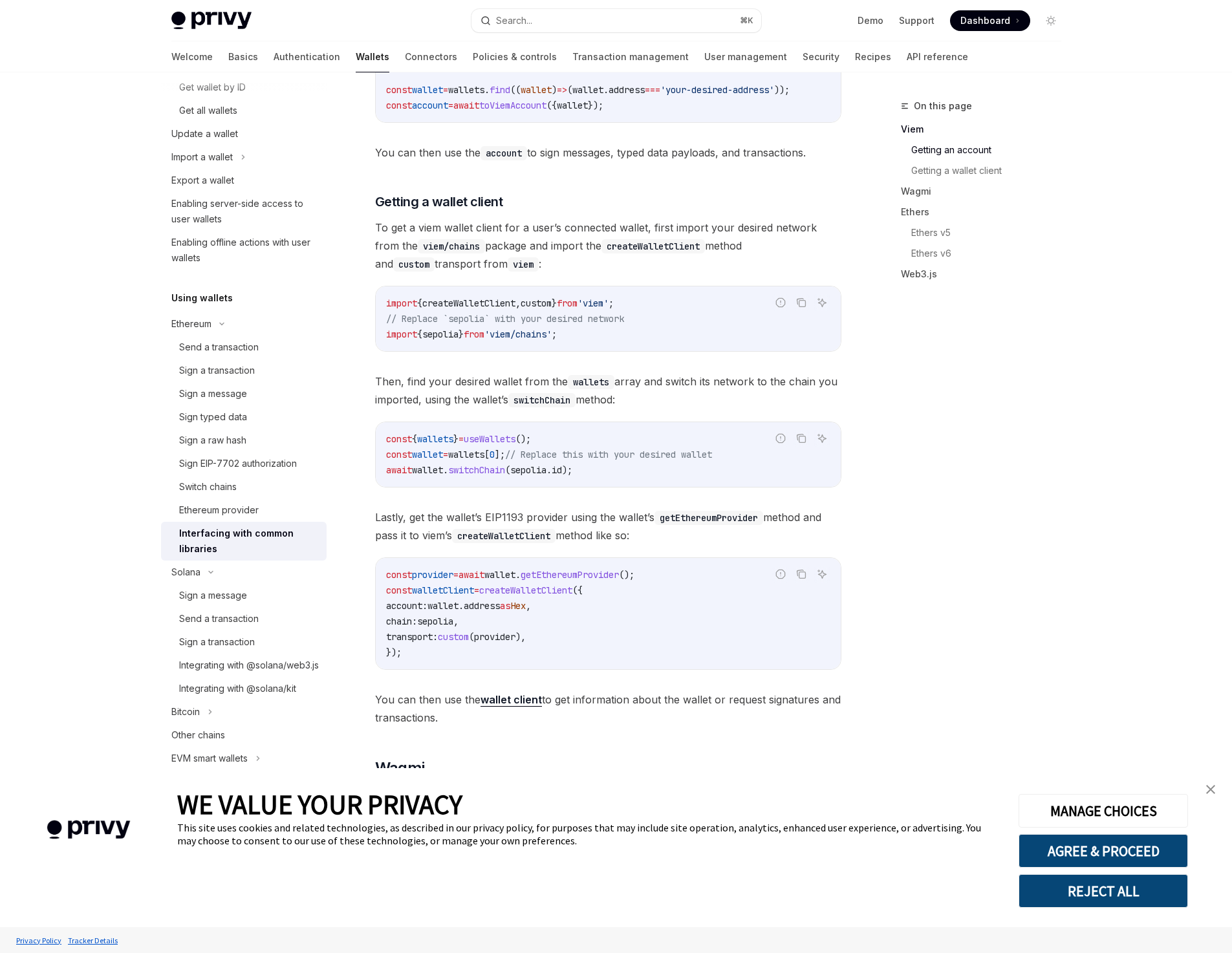
click at [428, 653] on code "const provider = await wallet . getEthereumProvider (); const walletClient = cr…" at bounding box center [608, 614] width 444 height 93
drag, startPoint x: 407, startPoint y: 657, endPoint x: 357, endPoint y: 568, distance: 102.1
click at [357, 568] on div "Ethereum Interfacing with common libraries OpenAI Open in ChatGPT OpenAI Open i…" at bounding box center [486, 619] width 714 height 2177
copy code "const provider = await wallet . getEthereumProvider (); const walletClient = cr…"
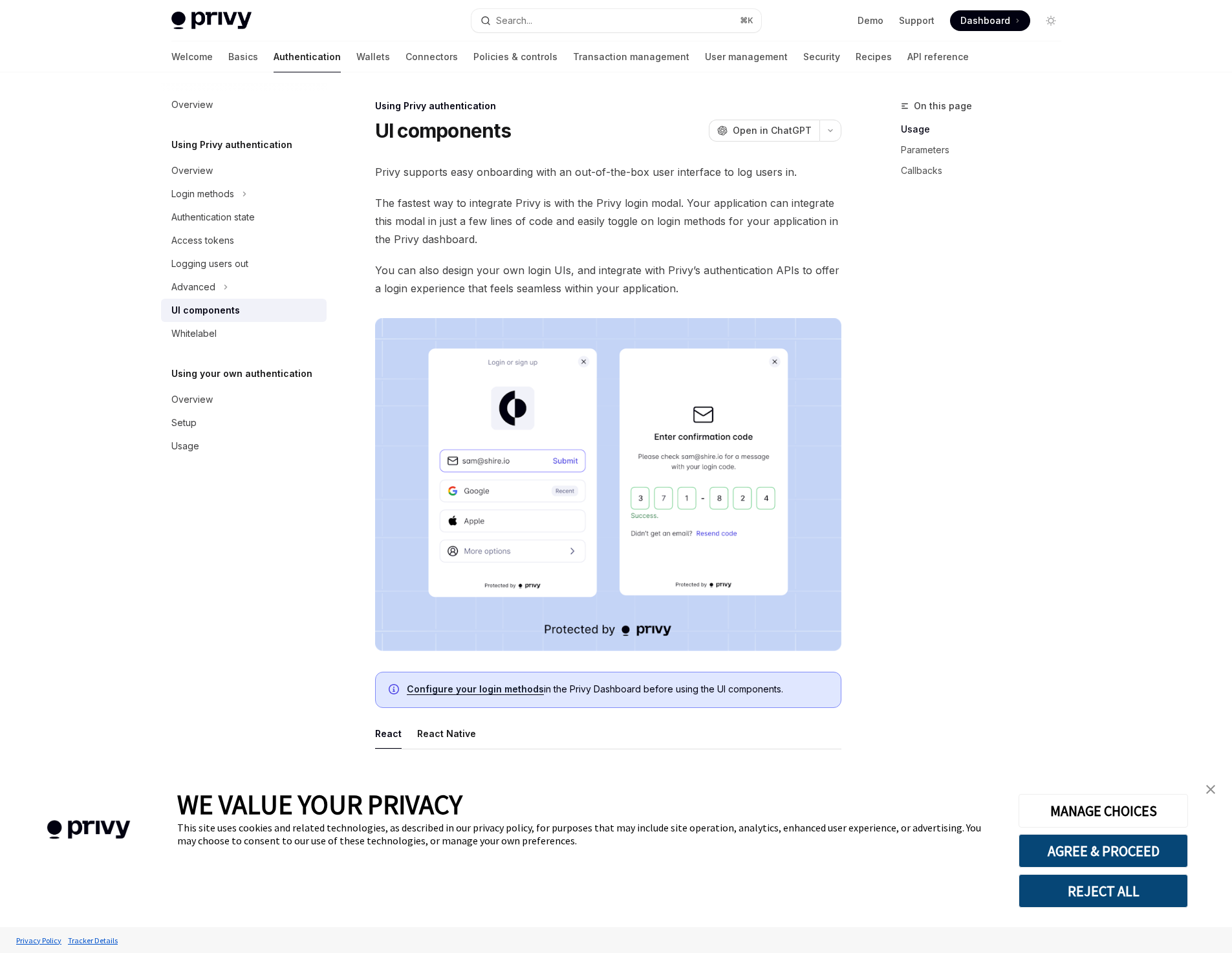
type textarea "*"
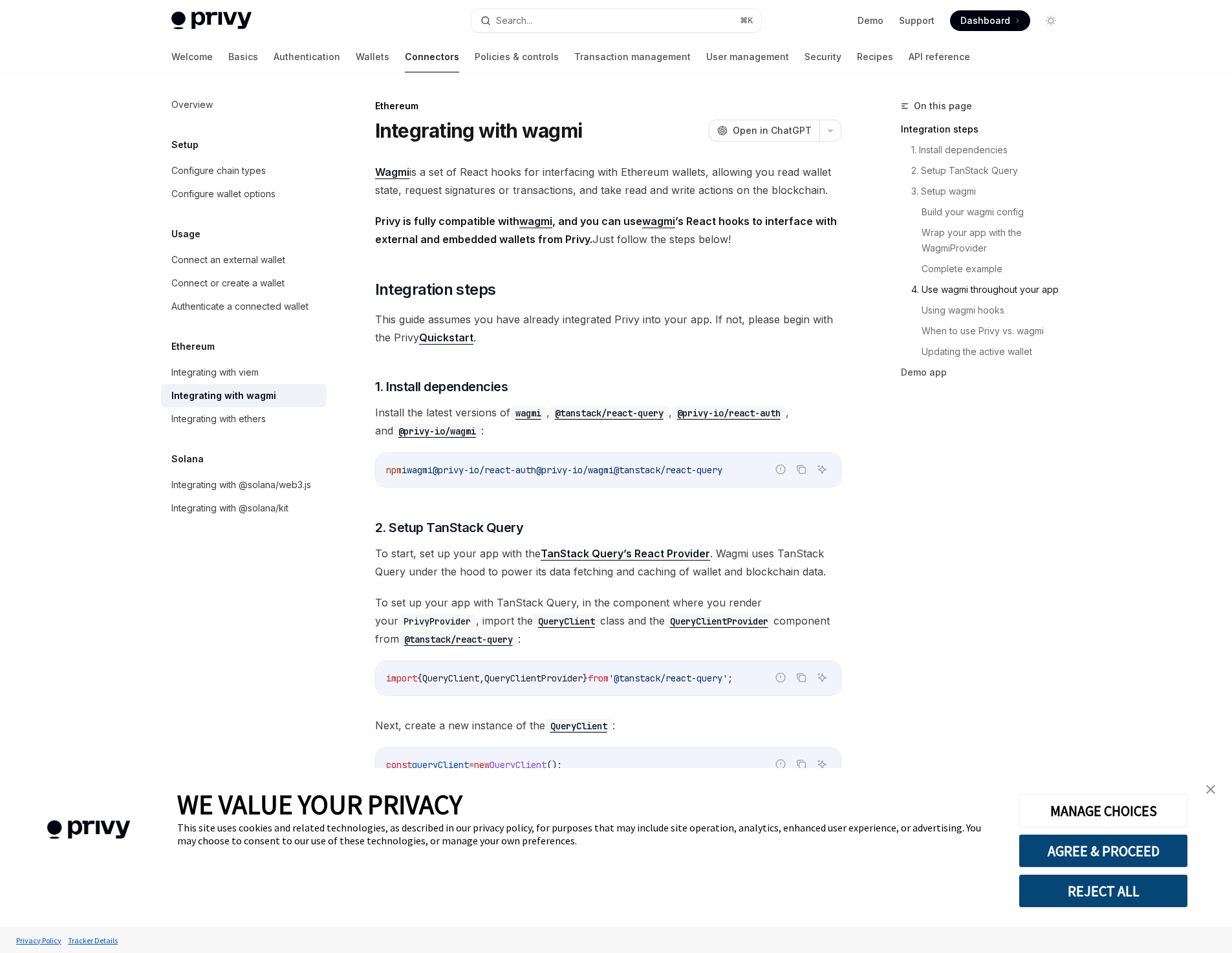
click at [1006, 292] on link "4. Use wagmi throughout your app" at bounding box center [991, 289] width 160 height 21
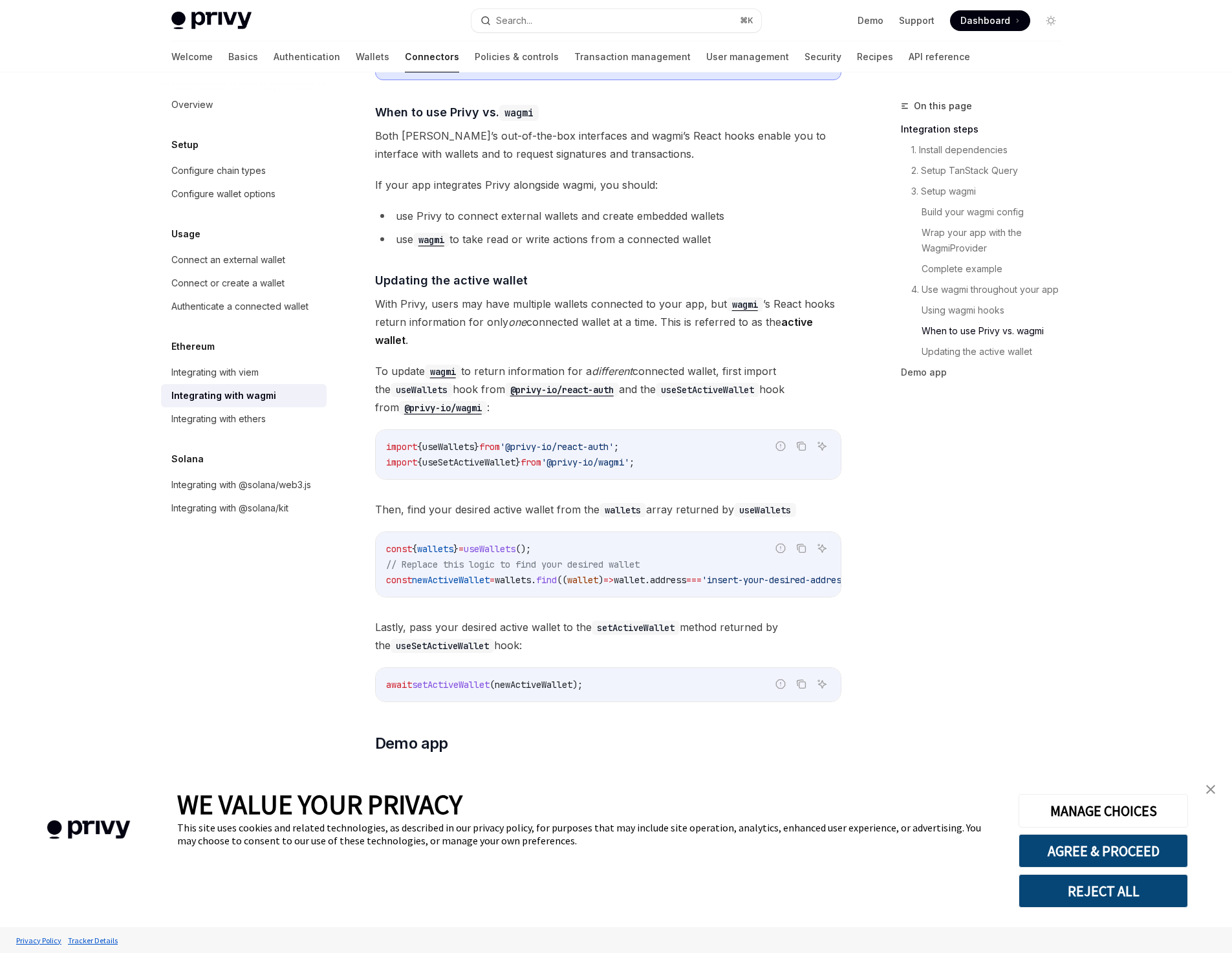
scroll to position [3346, 0]
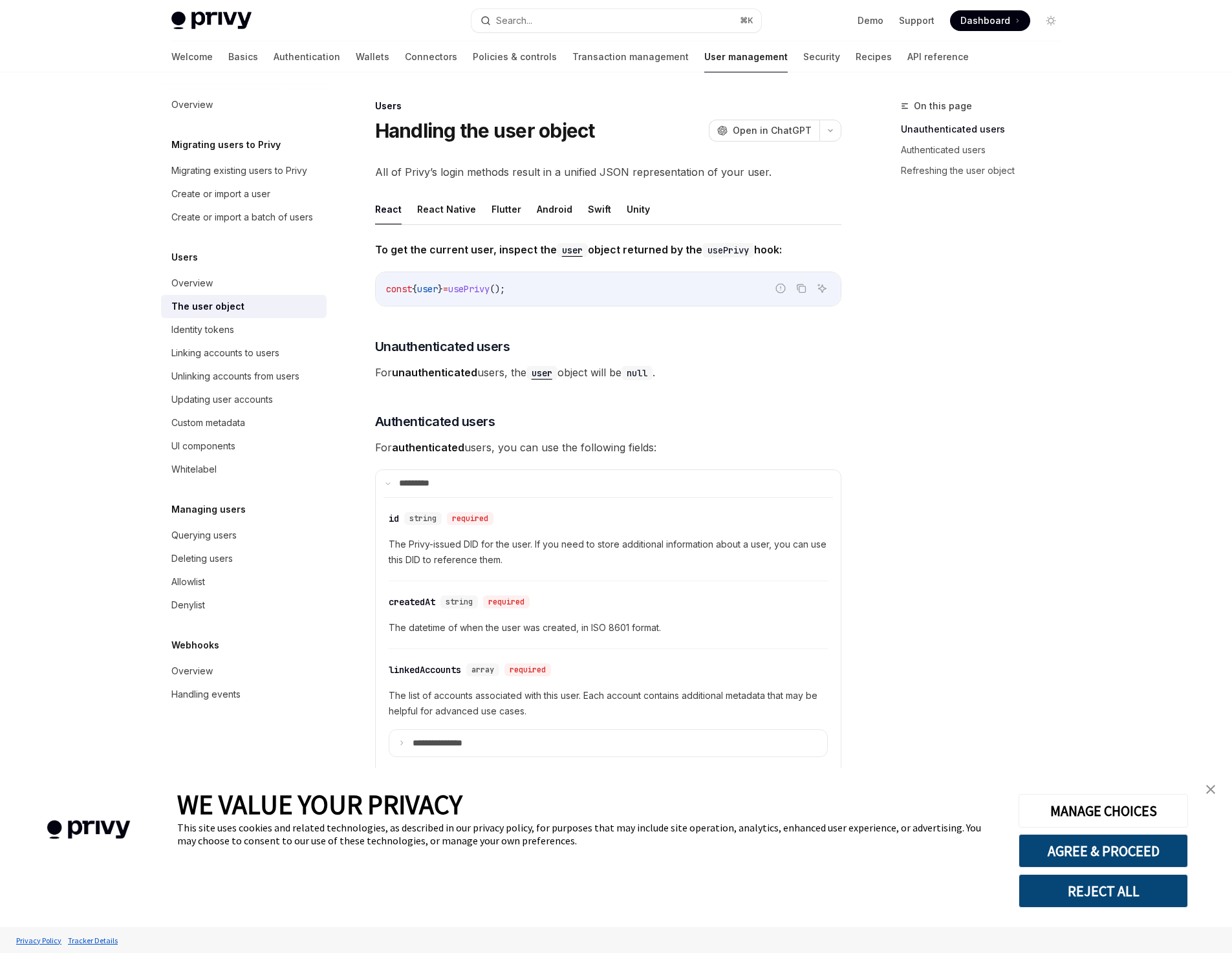
click at [569, 30] on button "Search... ⌘ K" at bounding box center [616, 21] width 289 height 23
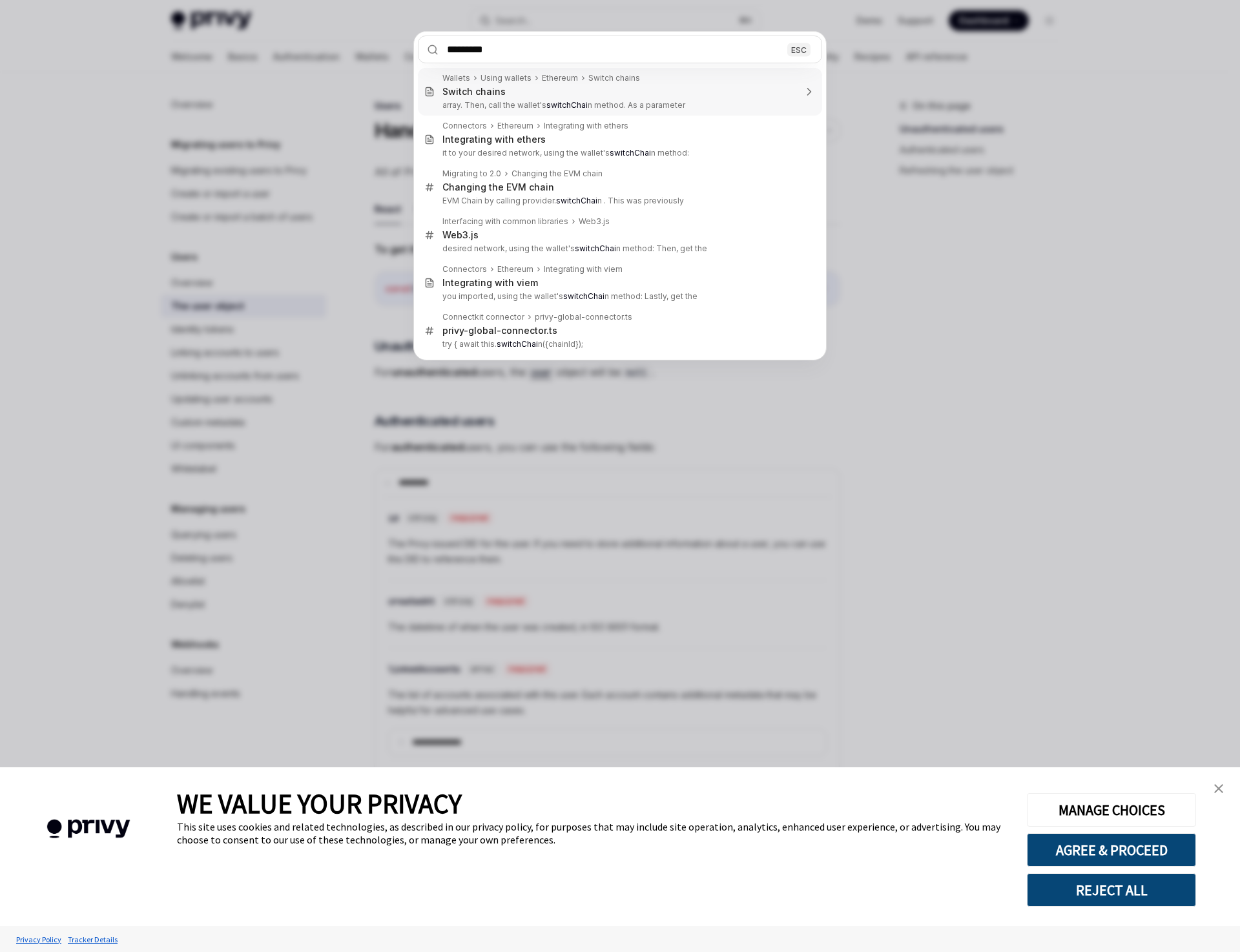
type input "********"
type textarea "*"
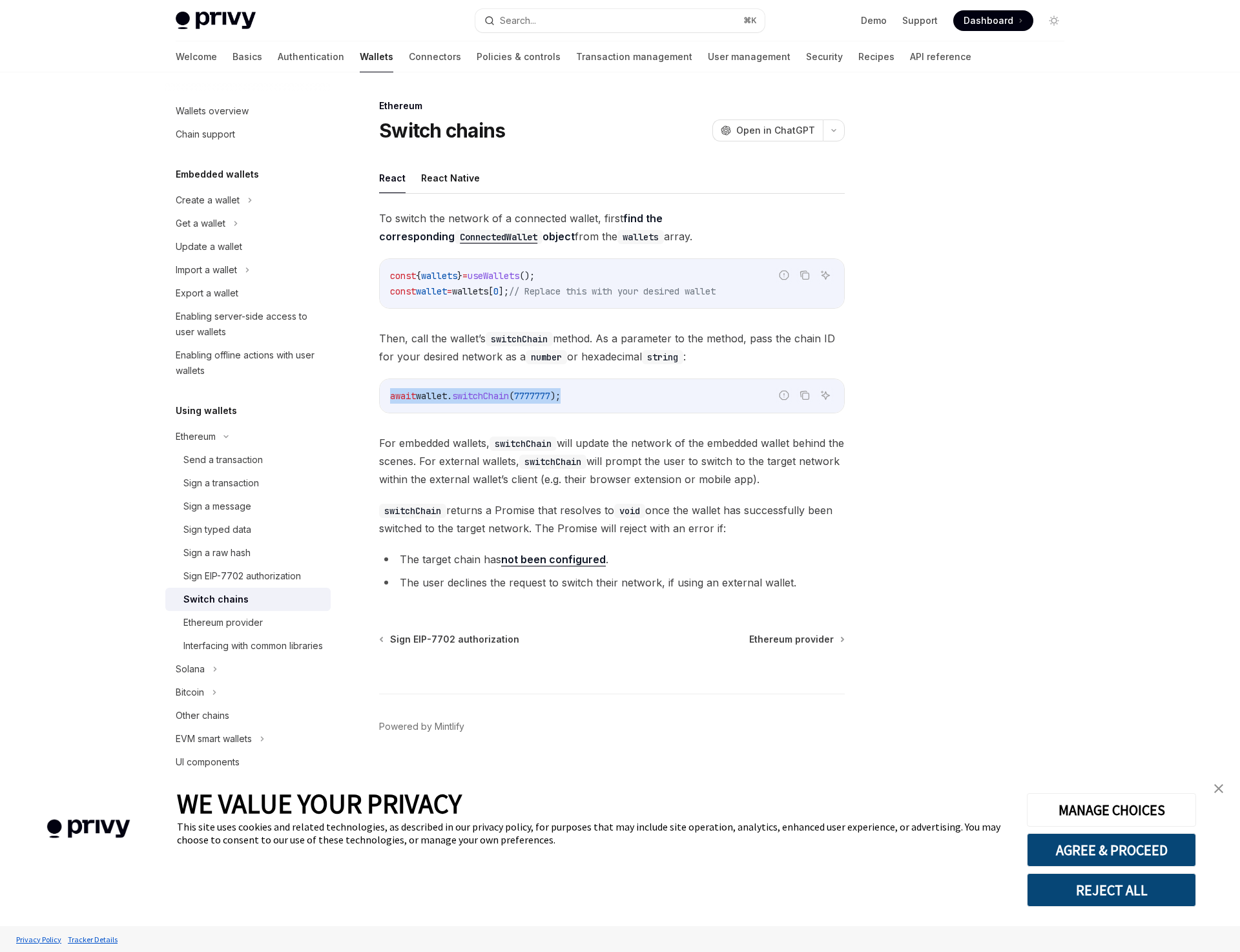
drag, startPoint x: 587, startPoint y: 391, endPoint x: 373, endPoint y: 401, distance: 214.2
click at [373, 401] on div "Ethereum Switch chains OpenAI Open in ChatGPT OpenAI Open in ChatGPT React Reac…" at bounding box center [491, 524] width 713 height 853
copy span "await wallet . switchChain ( 7777777 );"
